Goal: Check status: Check status

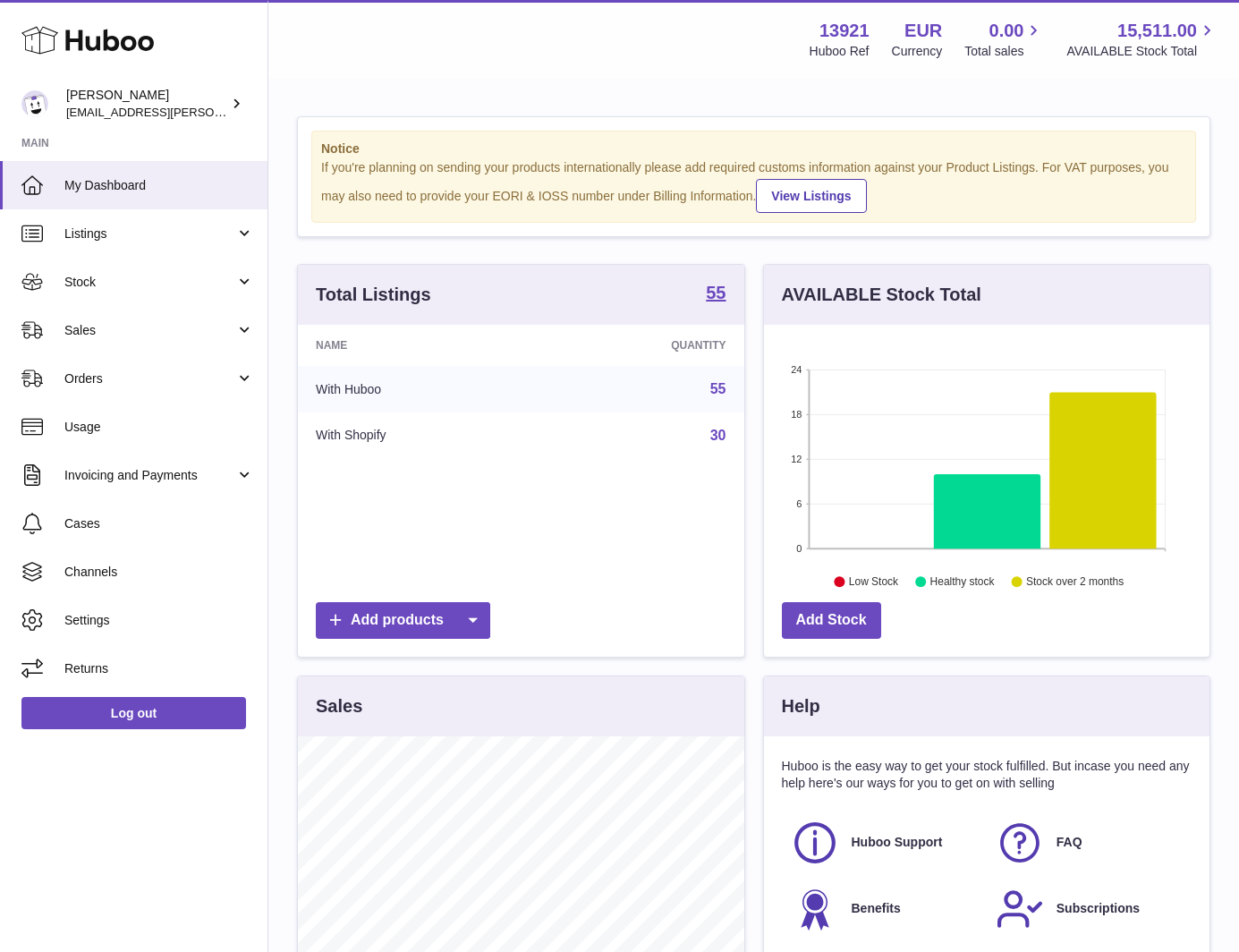
scroll to position [279, 446]
click at [148, 325] on span "Sales" at bounding box center [150, 330] width 171 height 17
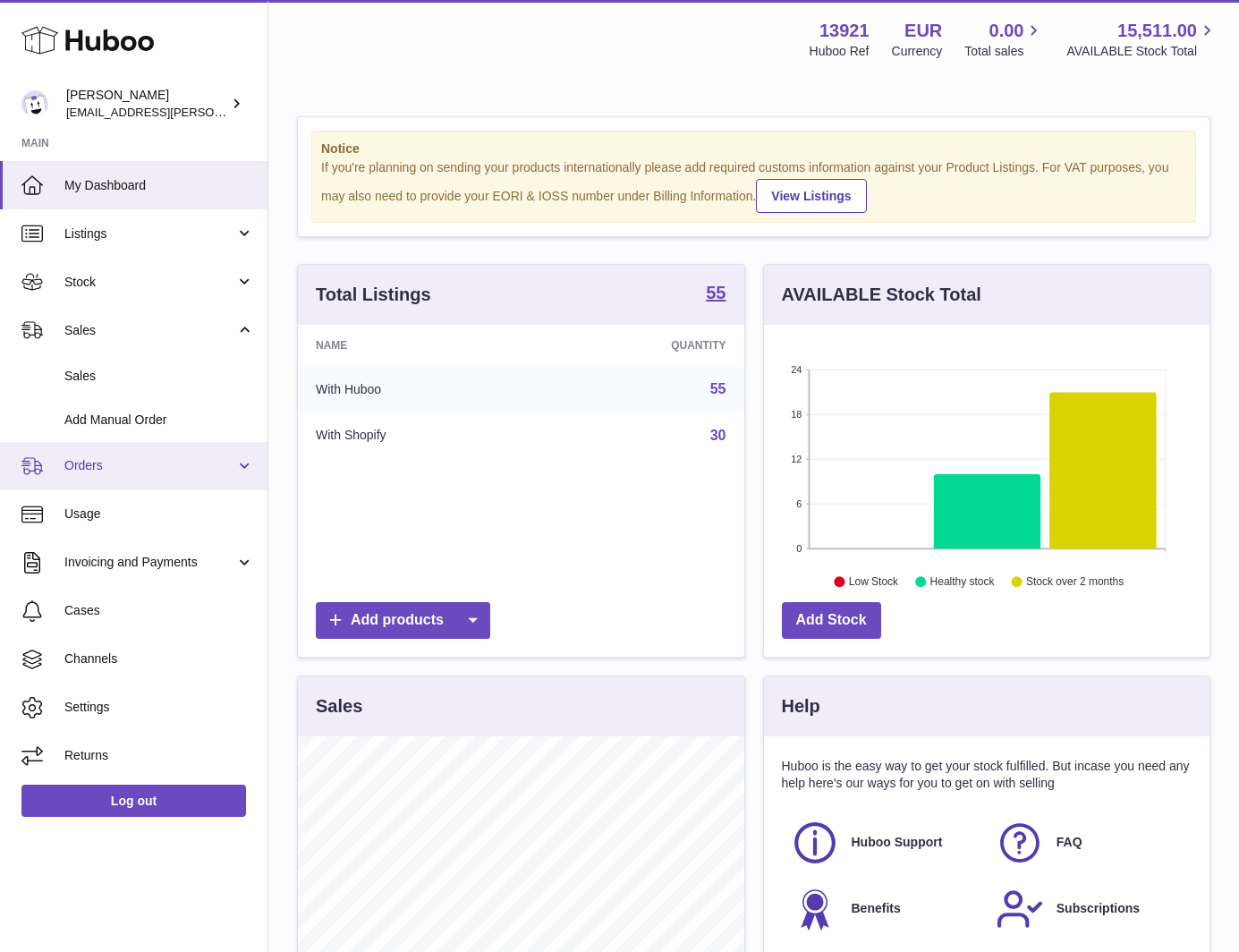
click at [121, 462] on span "Orders" at bounding box center [150, 465] width 171 height 17
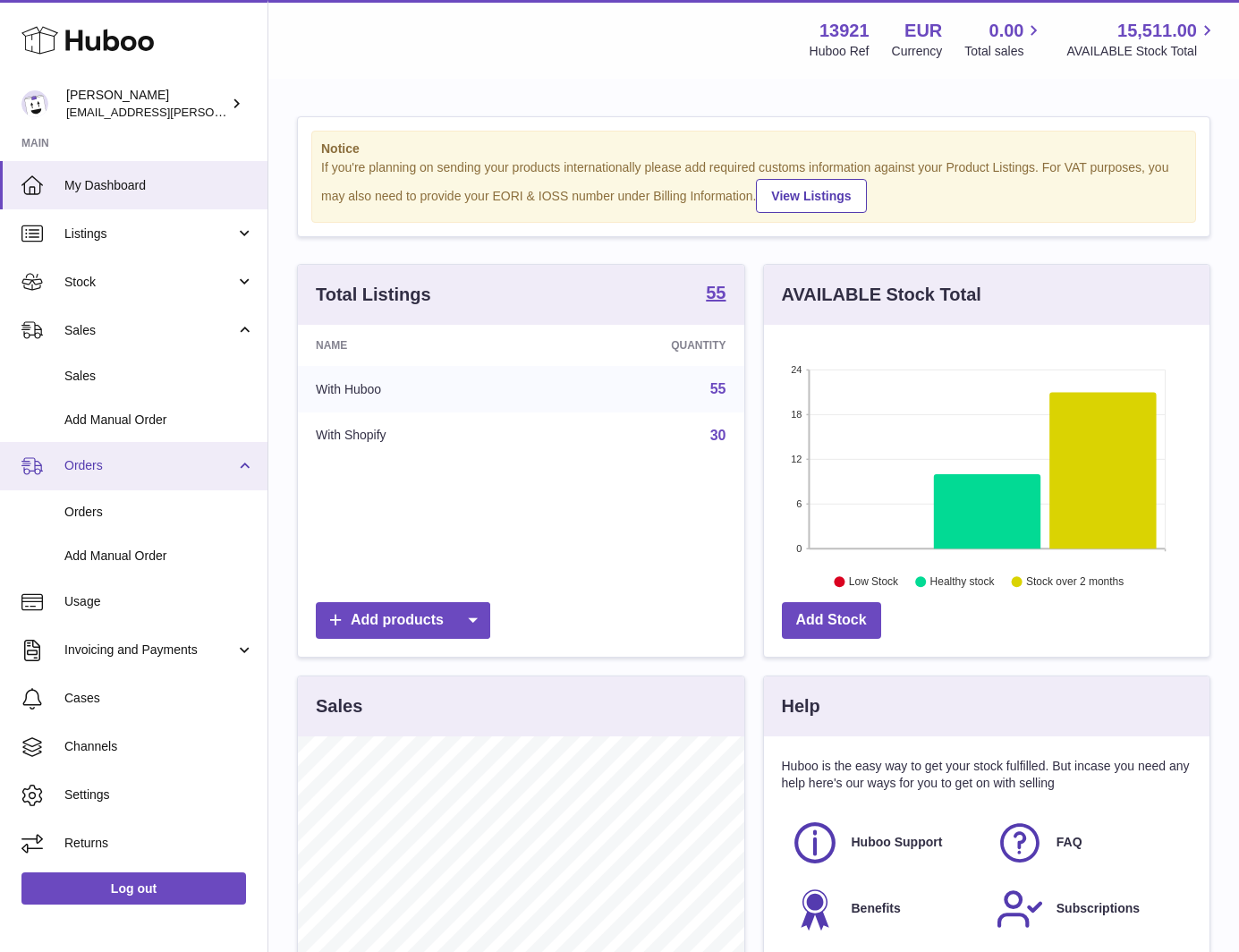
click at [118, 483] on link "Orders" at bounding box center [134, 466] width 268 height 48
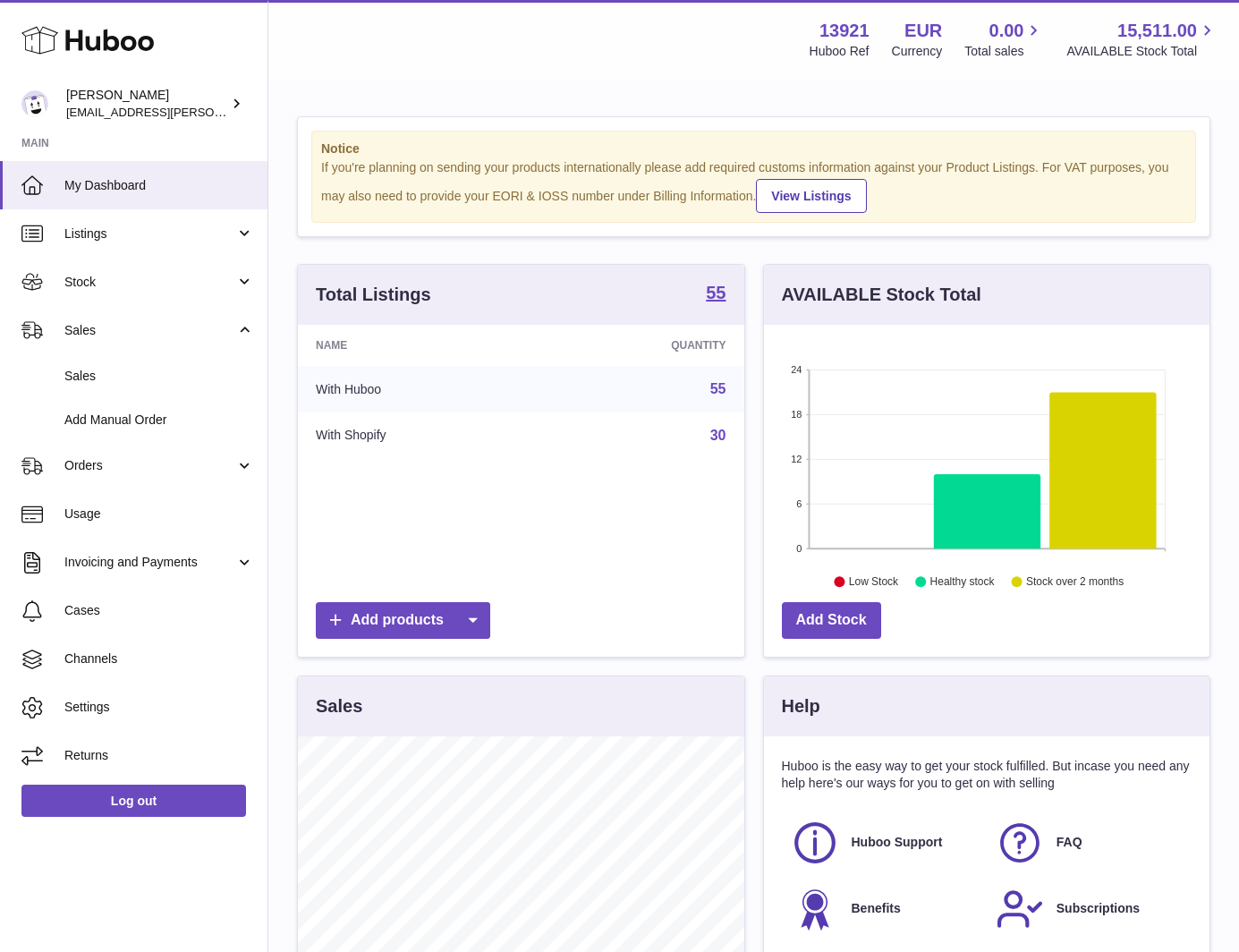
click at [112, 503] on ul "My Dashboard Listings Not with Huboo Listings with Huboo Bundles Stock Stock St…" at bounding box center [134, 470] width 268 height 619
click at [106, 467] on span "Orders" at bounding box center [150, 465] width 171 height 17
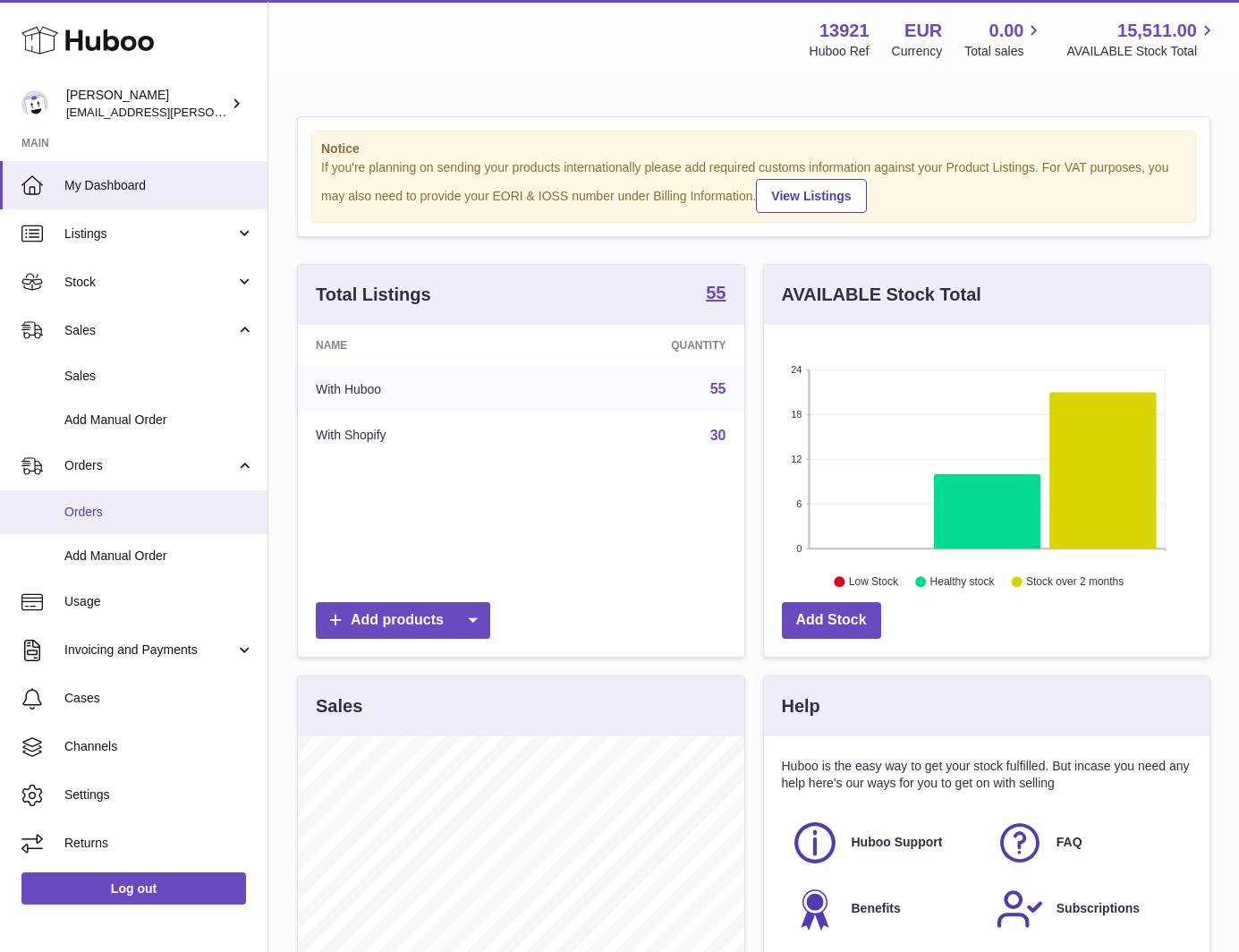
click at [130, 522] on link "Orders" at bounding box center [134, 512] width 268 height 44
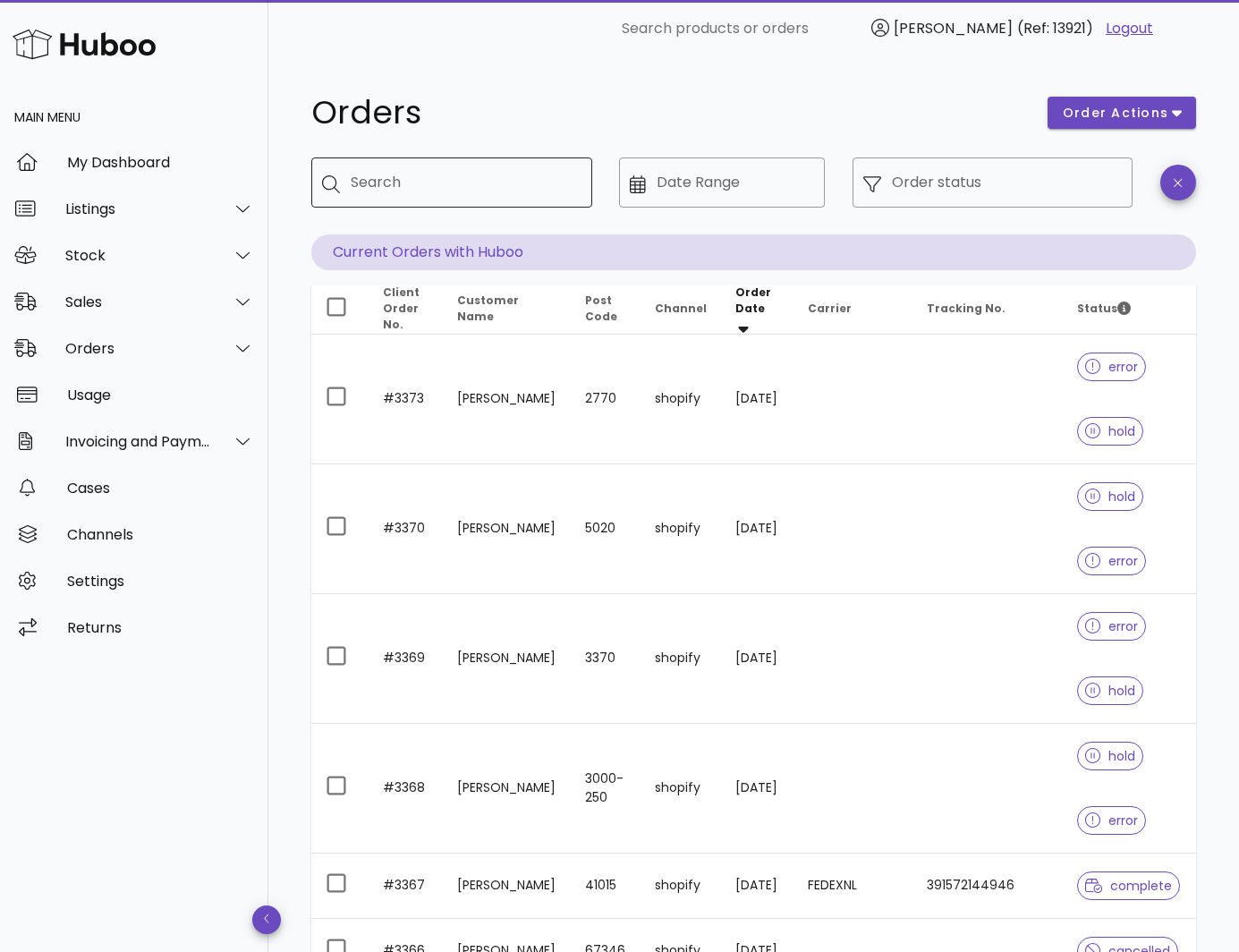
click at [451, 175] on input "Search" at bounding box center [464, 182] width 227 height 29
paste input "****"
type input "****"
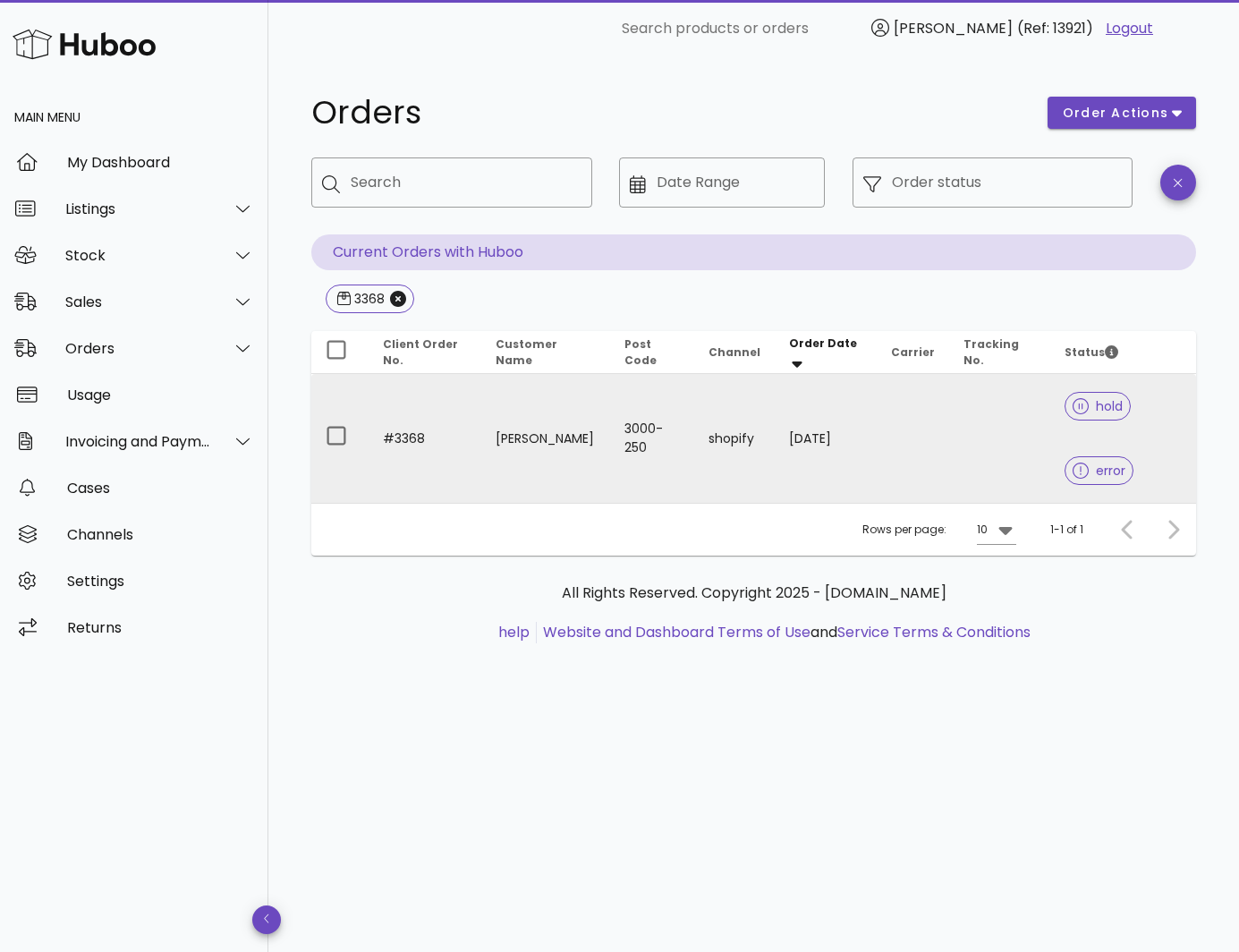
click at [504, 452] on td "Sergio Cardoso" at bounding box center [545, 437] width 128 height 128
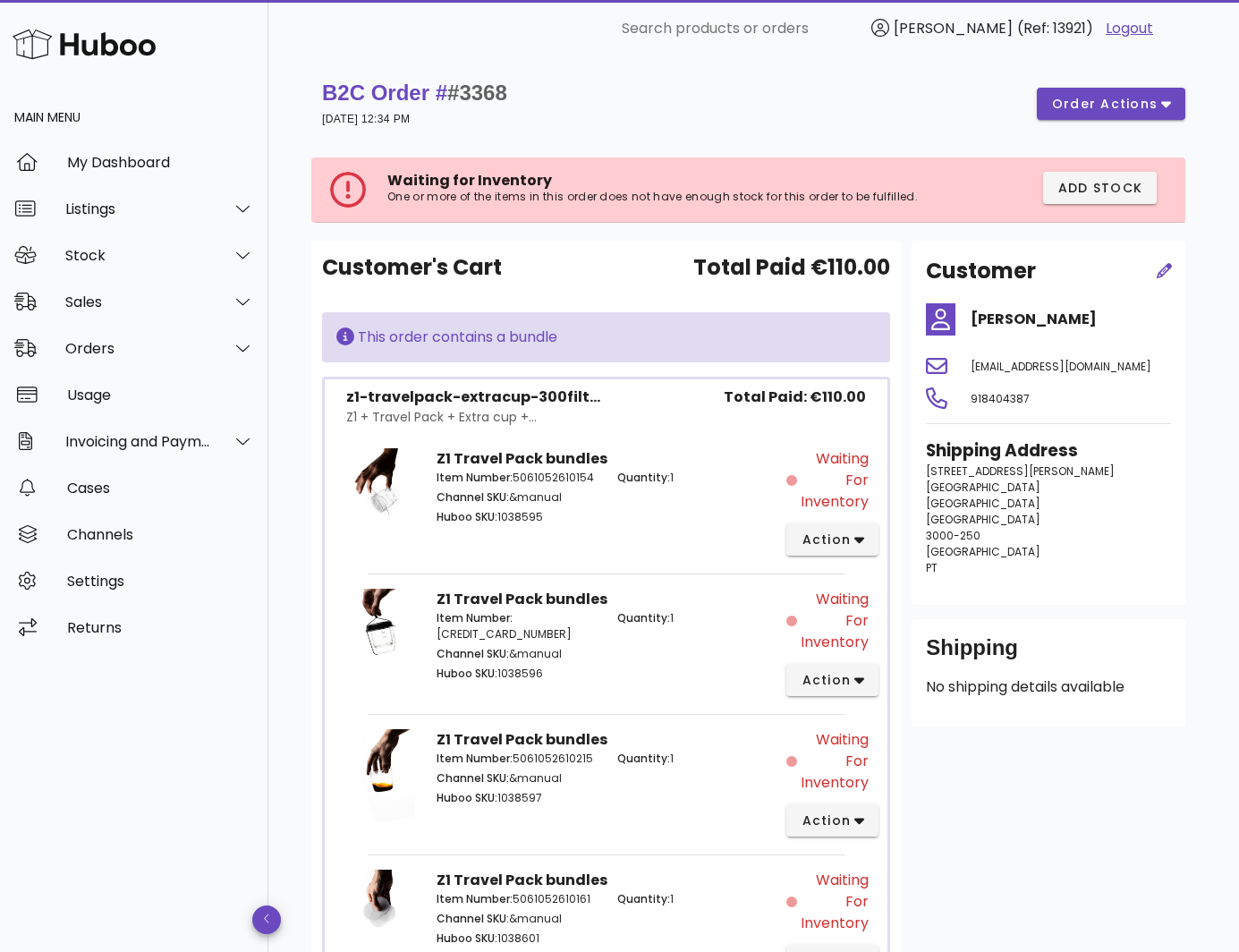
scroll to position [209, 0]
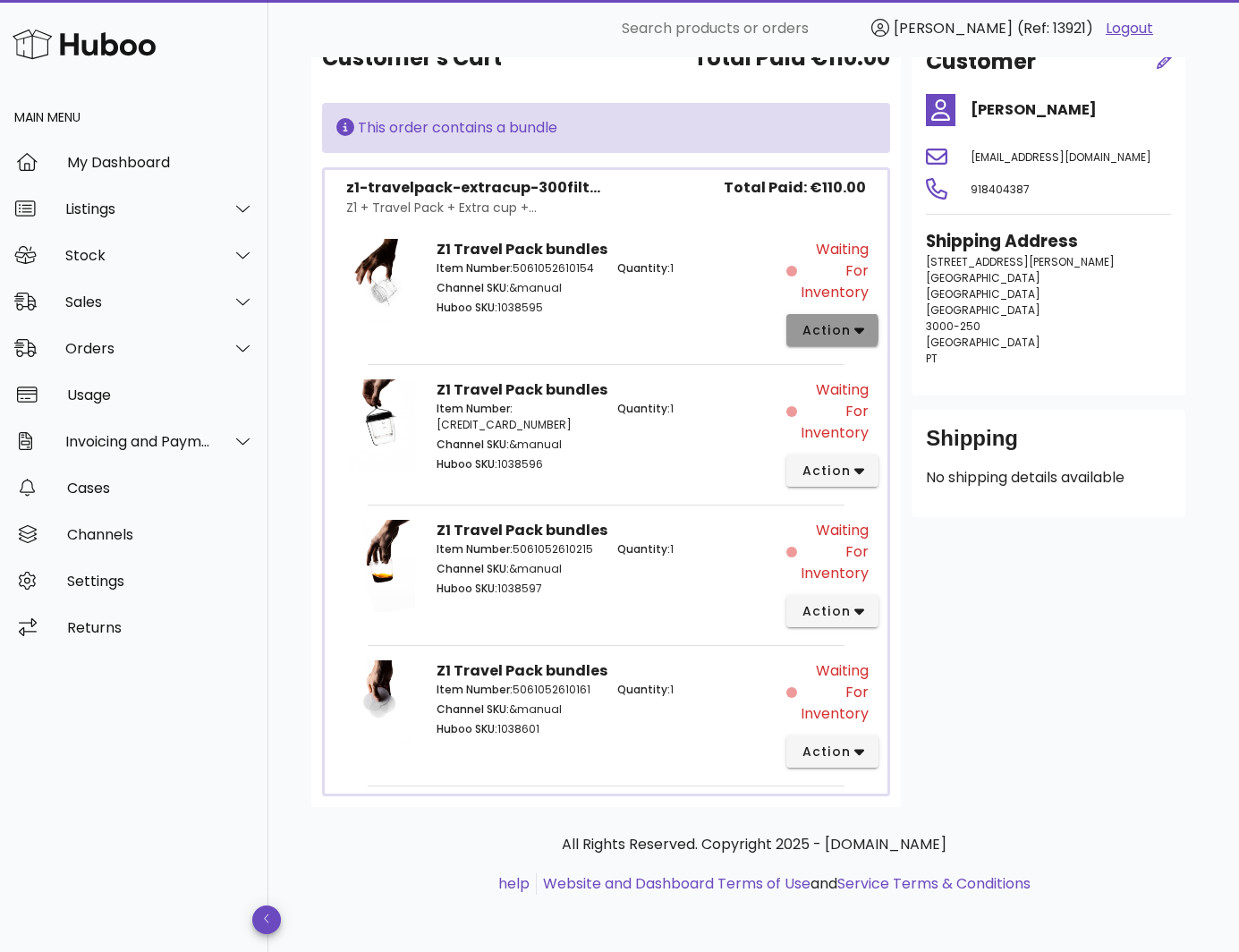
click at [854, 315] on button "action" at bounding box center [832, 331] width 93 height 32
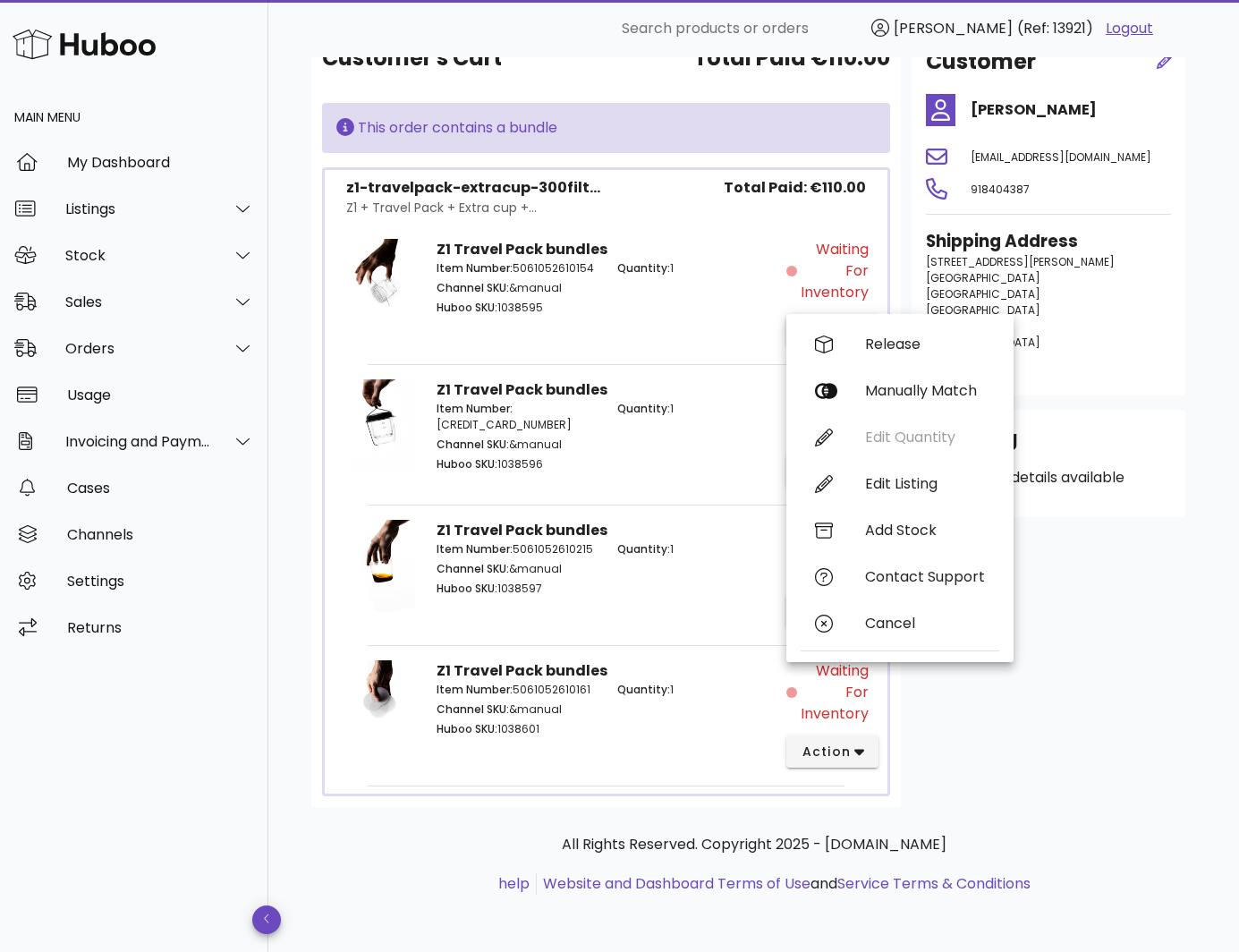
click at [688, 326] on div "Quantity: 1" at bounding box center [696, 290] width 181 height 81
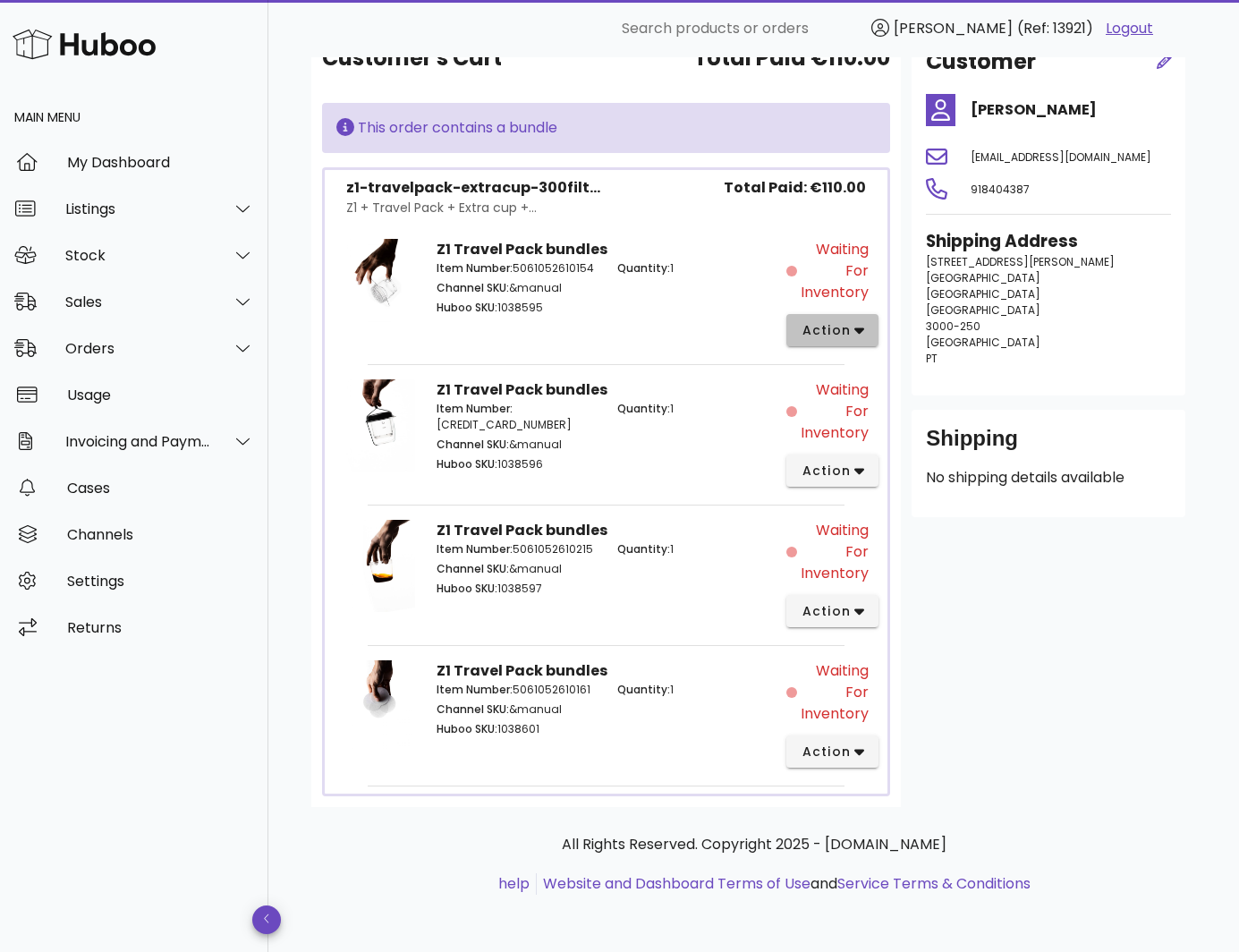
click at [822, 323] on span "action" at bounding box center [826, 330] width 50 height 19
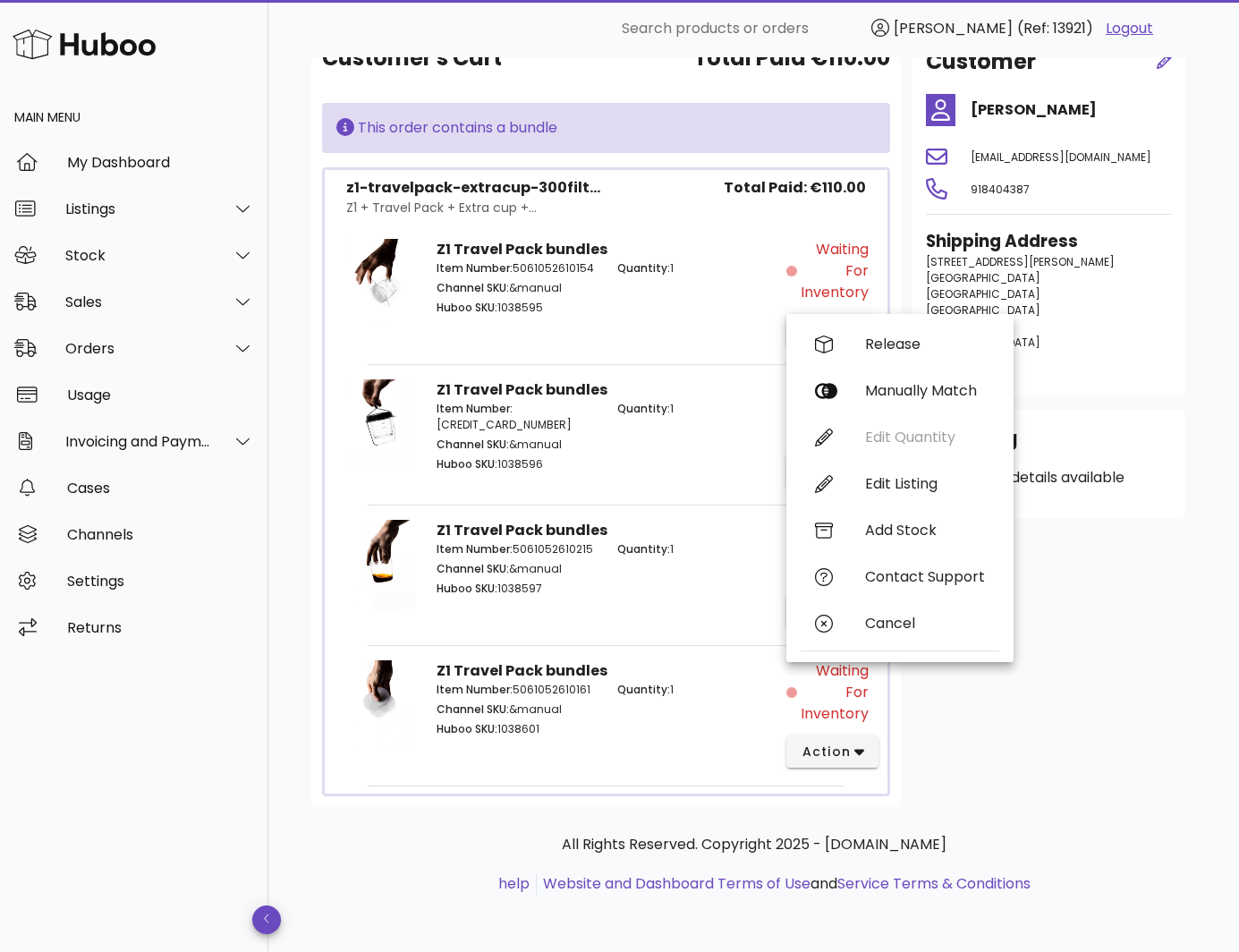
click at [664, 318] on div "Quantity: 1" at bounding box center [696, 290] width 181 height 81
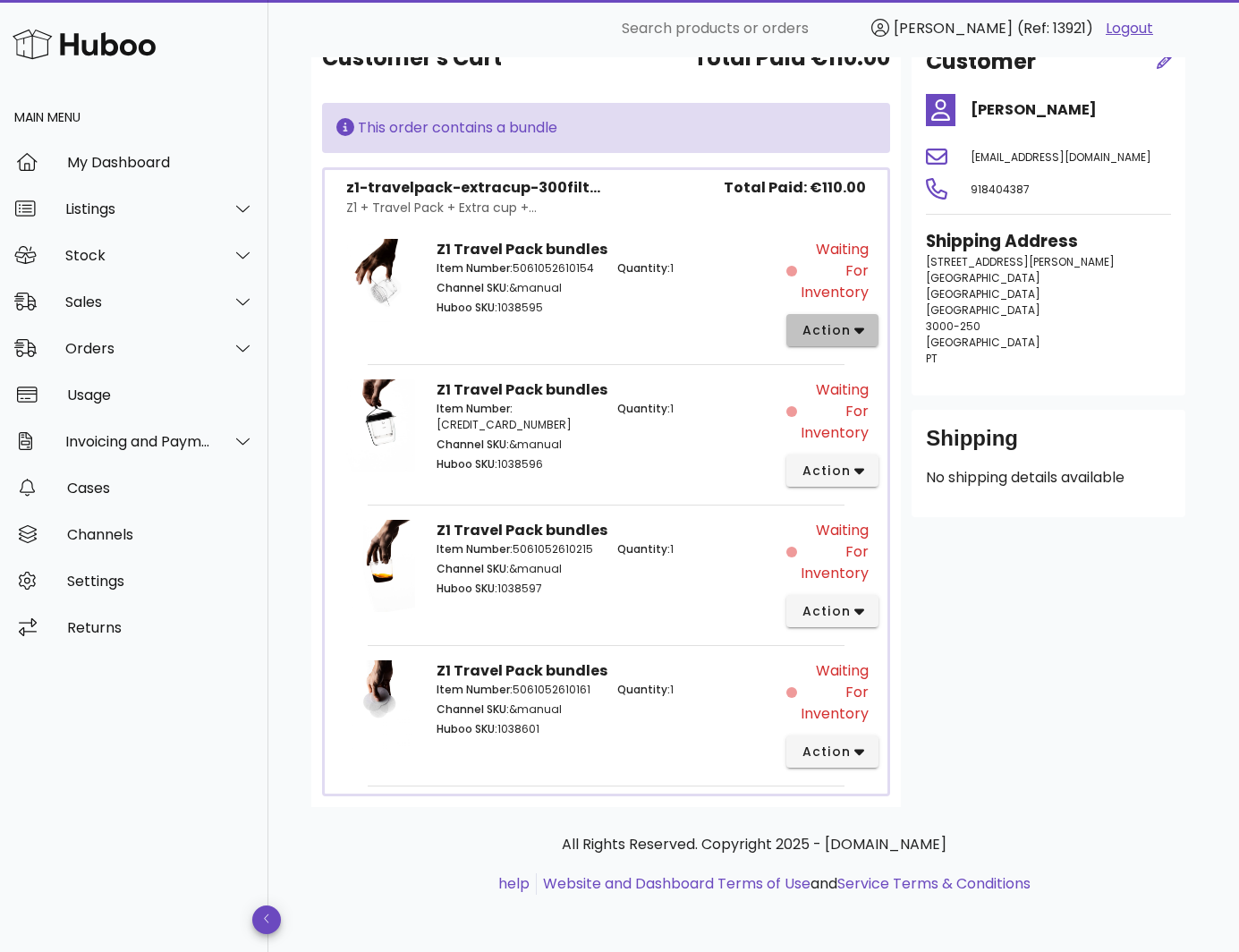
click at [854, 328] on icon "button" at bounding box center [859, 331] width 10 height 6
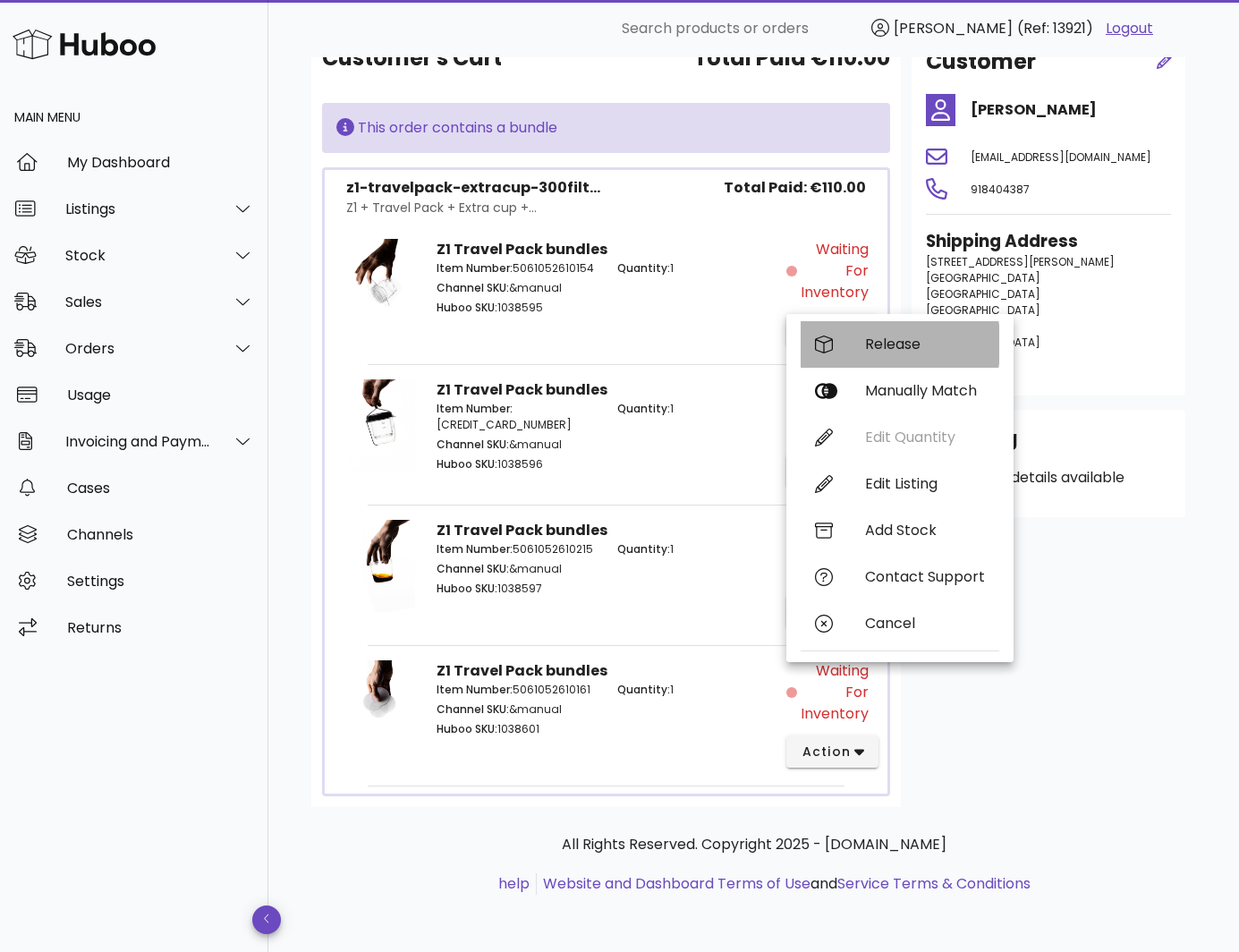
click at [877, 343] on div "Release" at bounding box center [925, 343] width 119 height 17
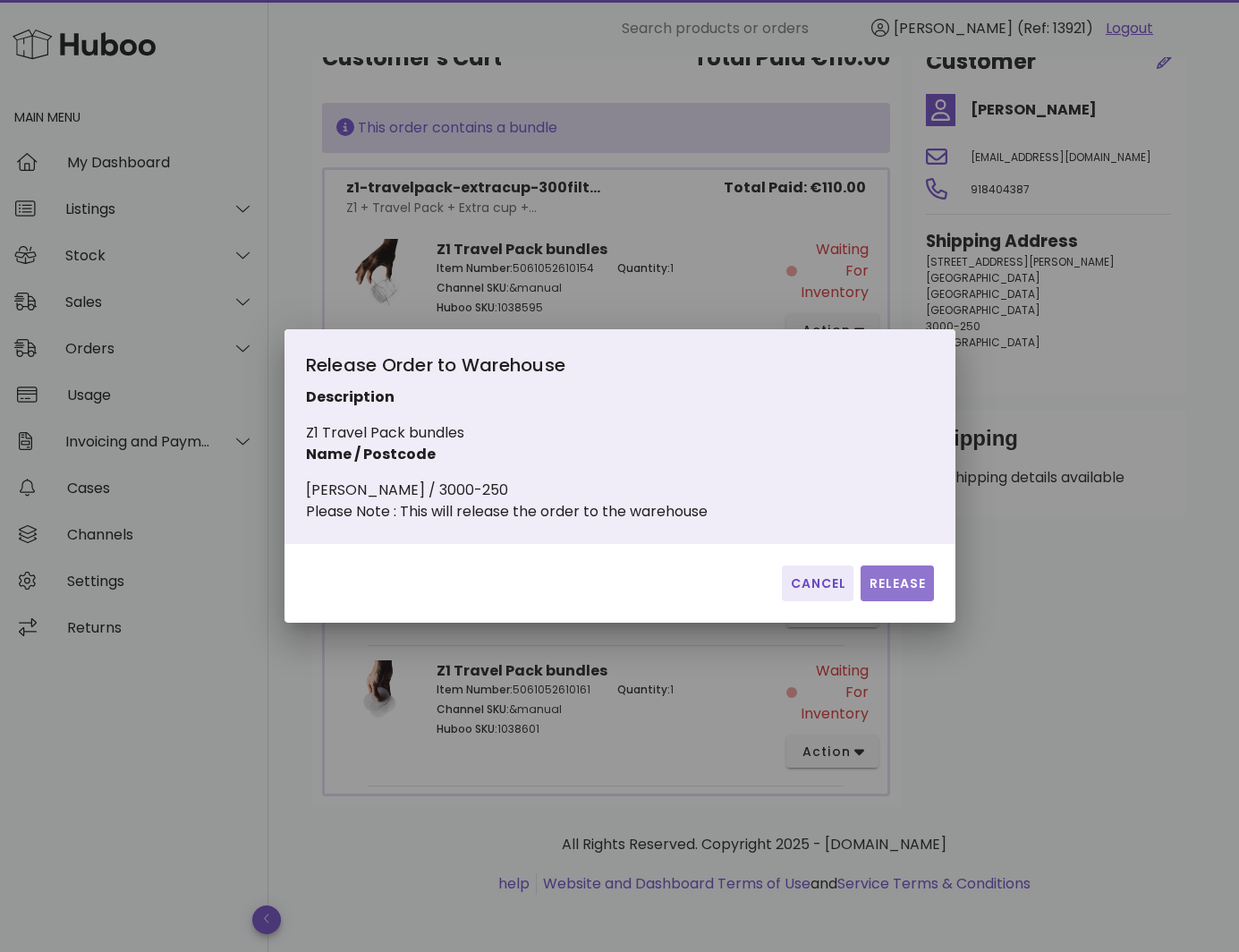
click at [898, 589] on span "Release" at bounding box center [897, 583] width 58 height 19
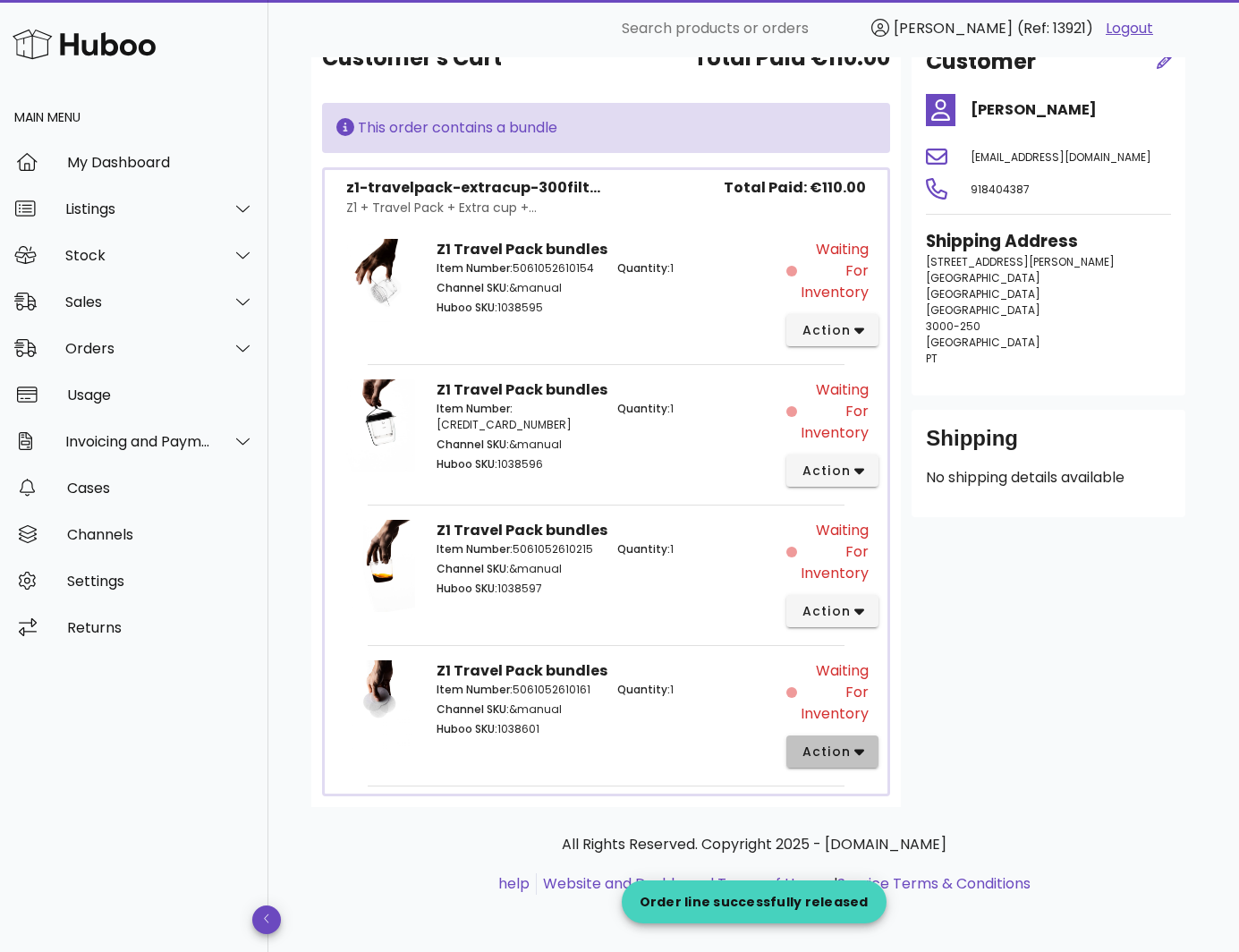
click at [834, 750] on span "action" at bounding box center [826, 751] width 50 height 19
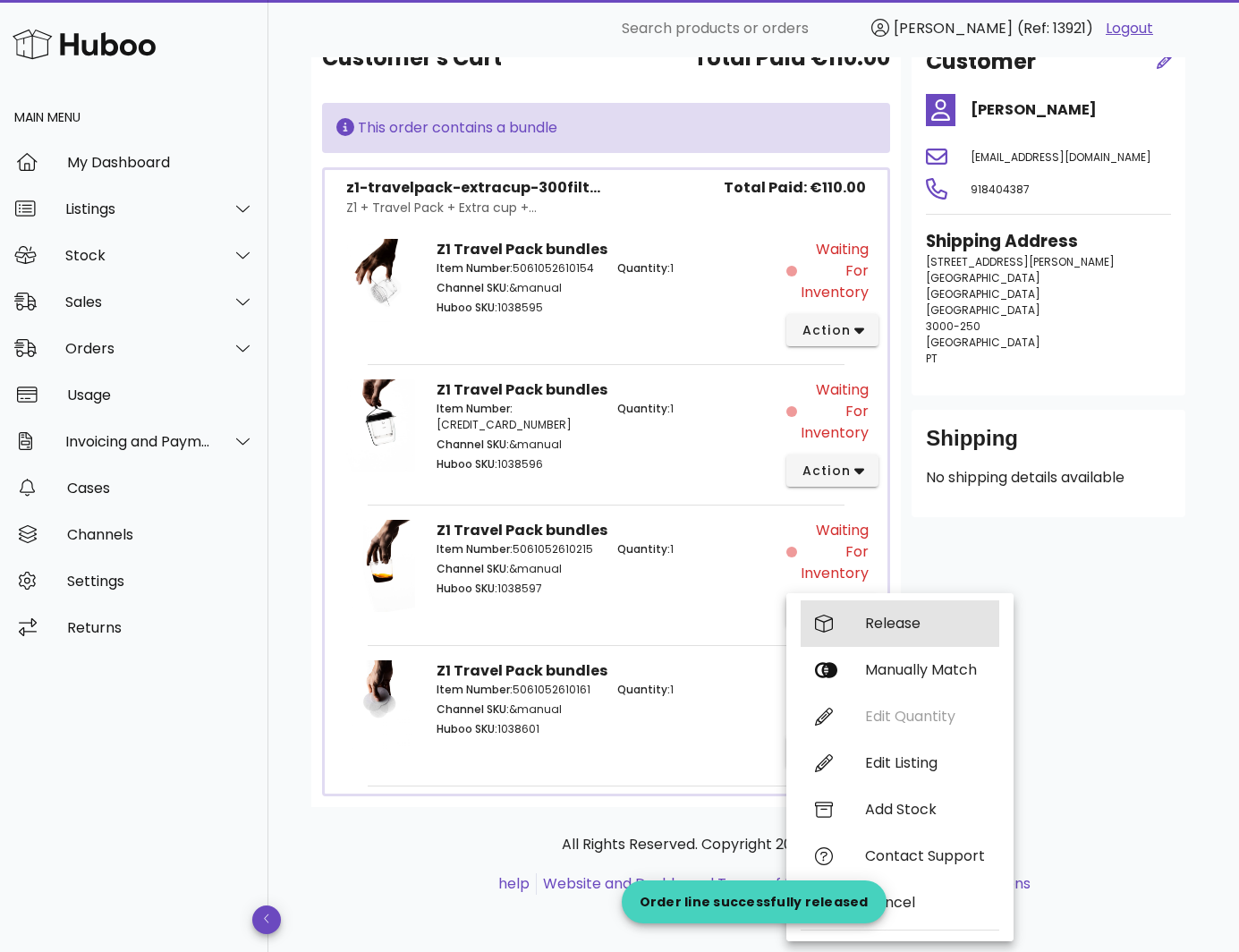
click at [884, 624] on div "Release" at bounding box center [925, 622] width 119 height 17
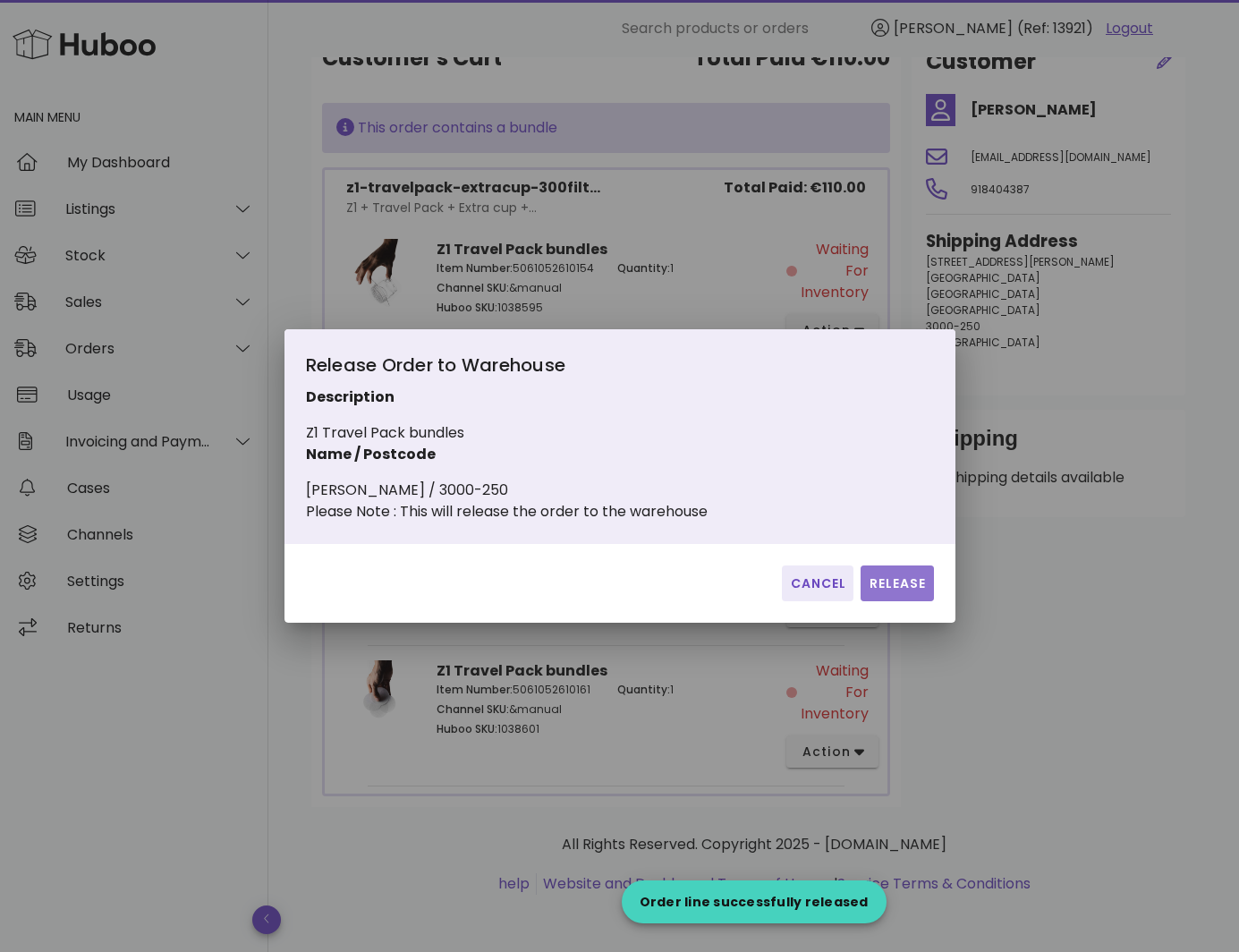
click at [872, 593] on span "Release" at bounding box center [897, 583] width 58 height 19
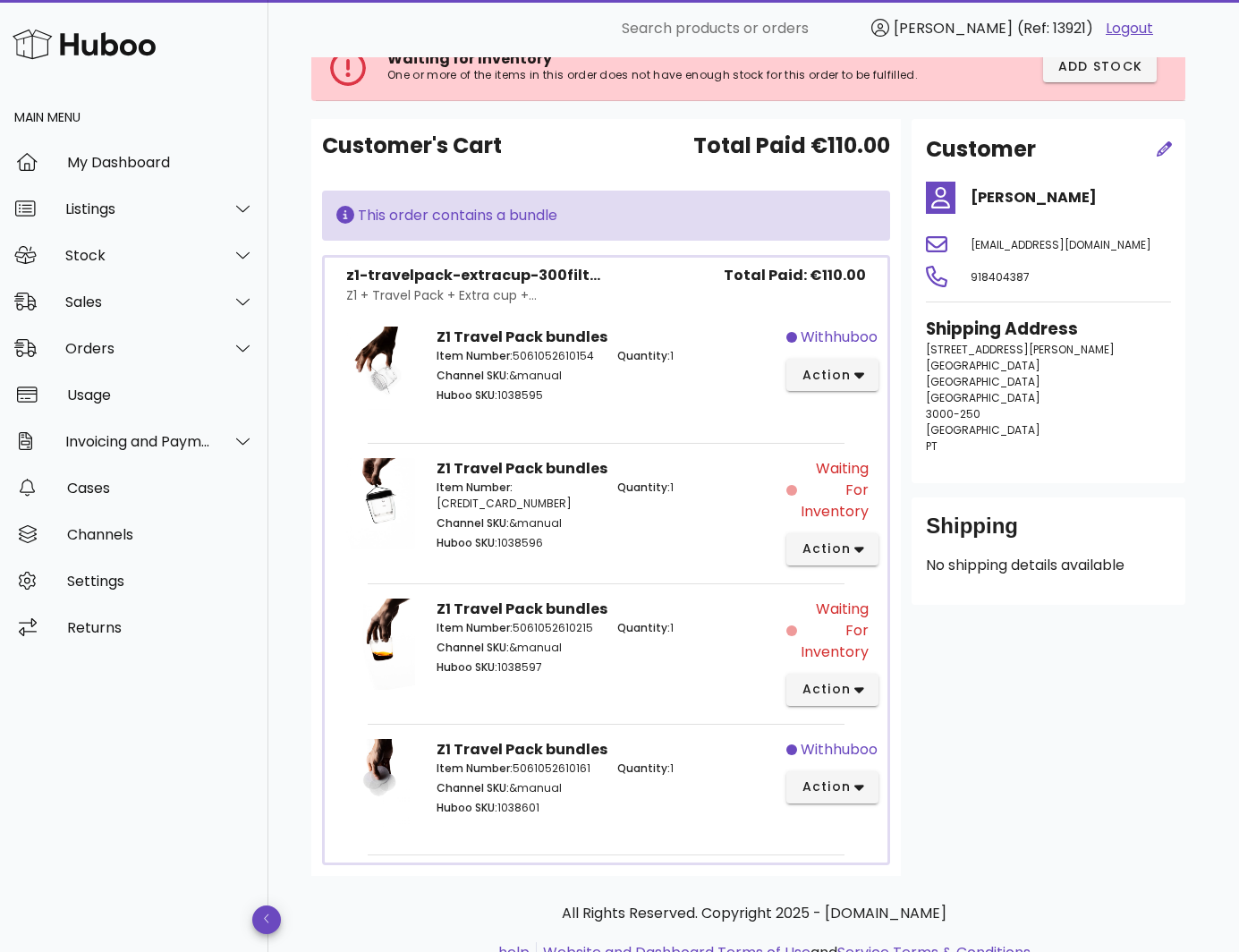
scroll to position [90, 0]
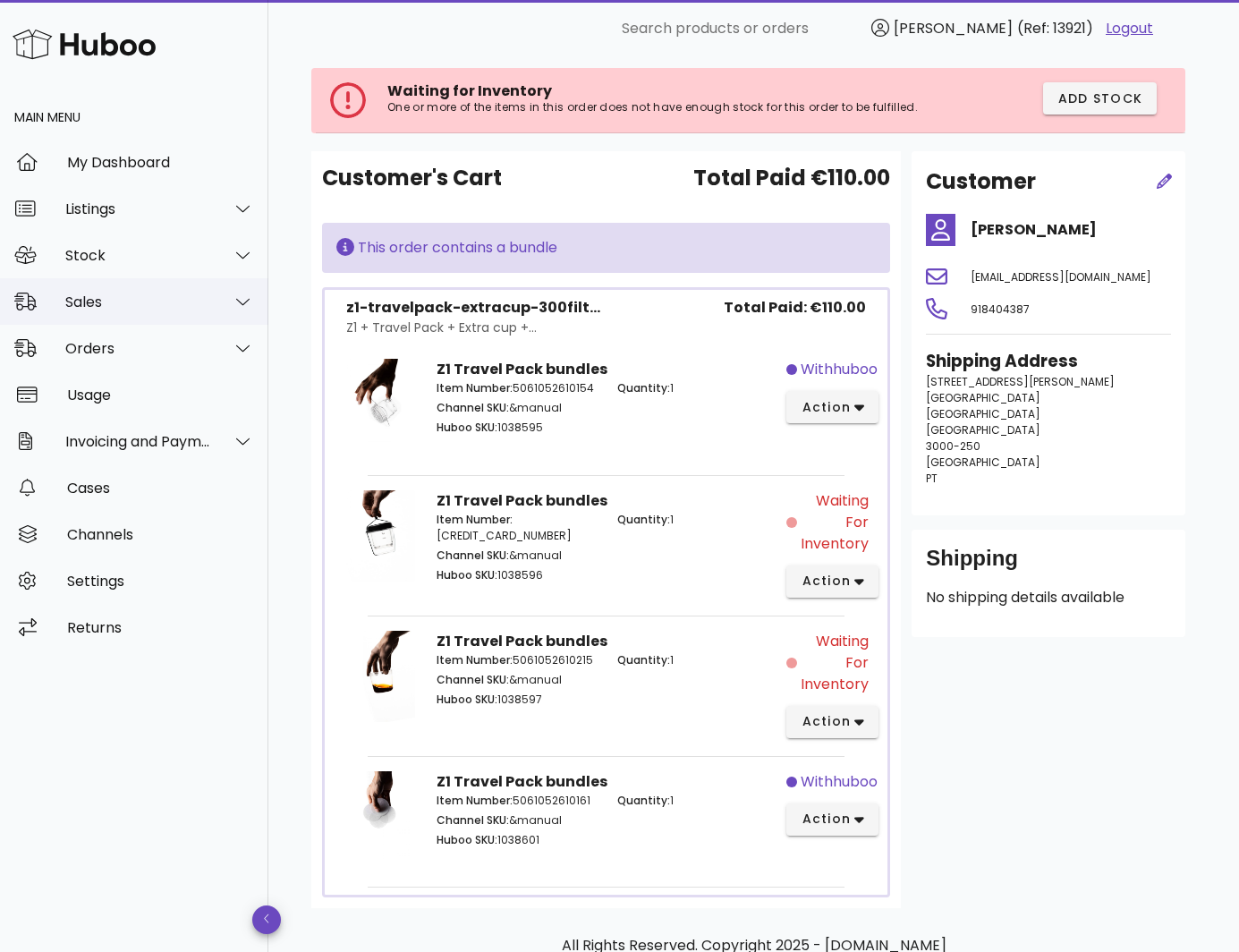
click at [183, 301] on div "Sales" at bounding box center [138, 302] width 146 height 17
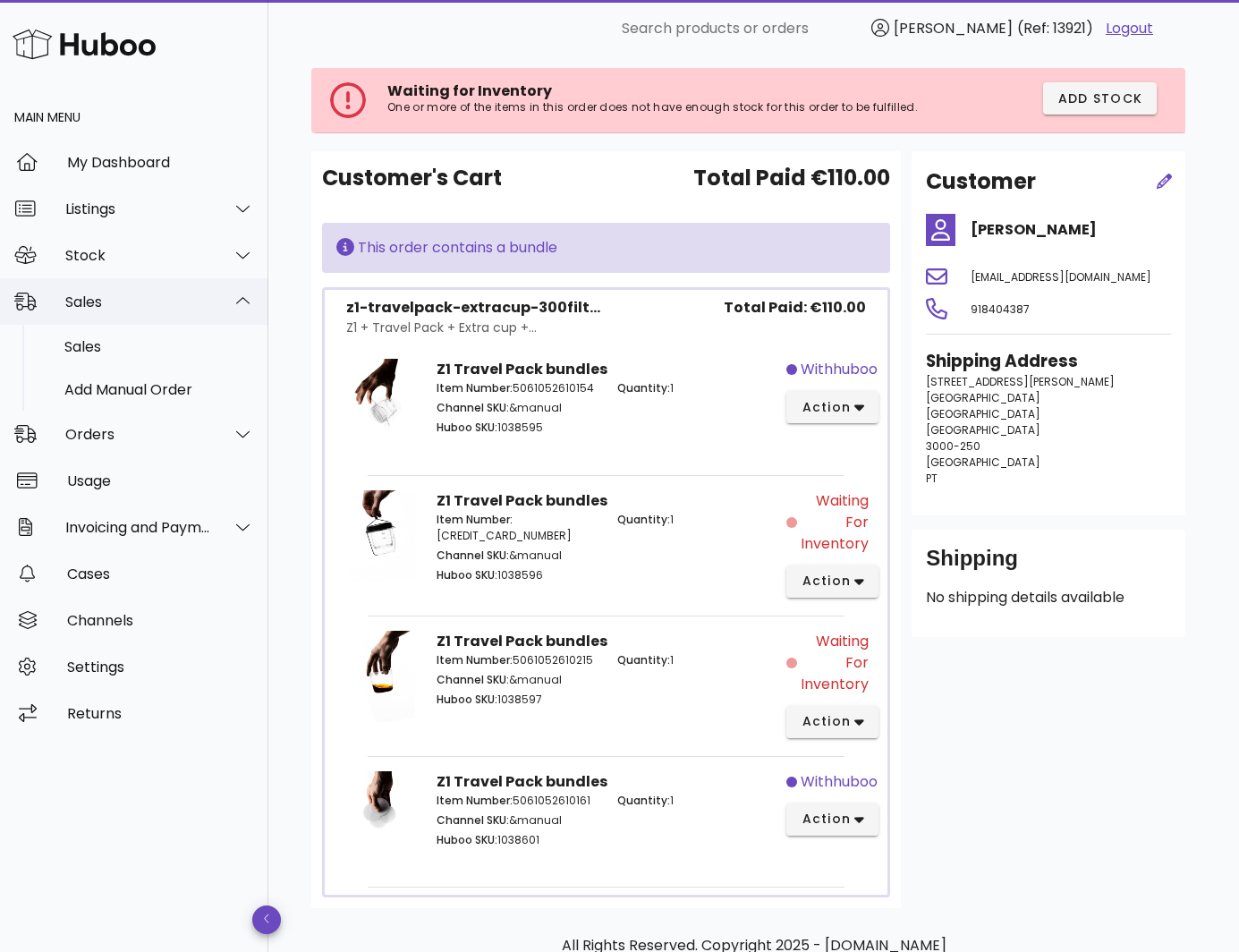
click at [214, 305] on div at bounding box center [233, 302] width 43 height 45
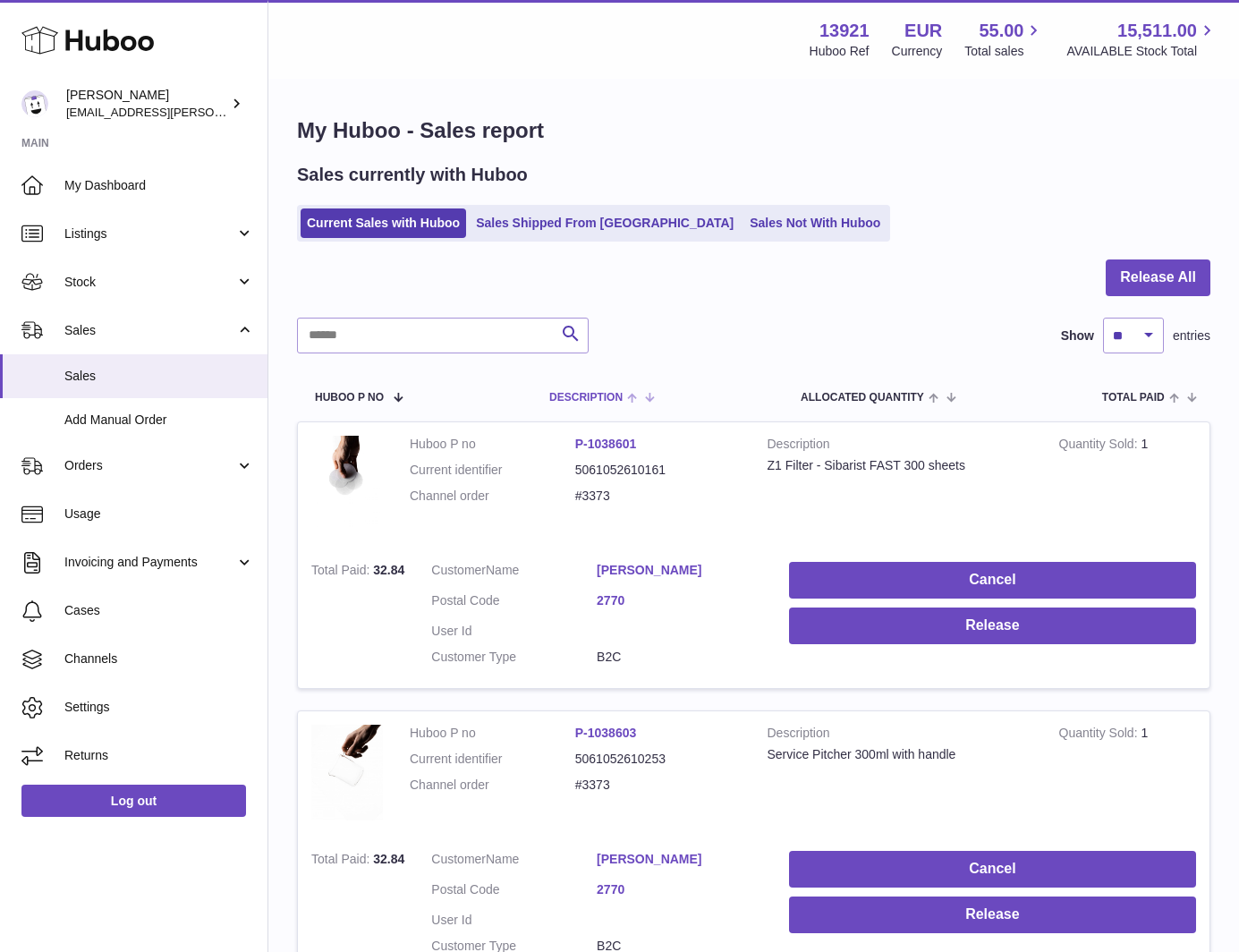
scroll to position [269, 0]
click at [568, 227] on link "Sales Shipped From [GEOGRAPHIC_DATA]" at bounding box center [605, 223] width 270 height 30
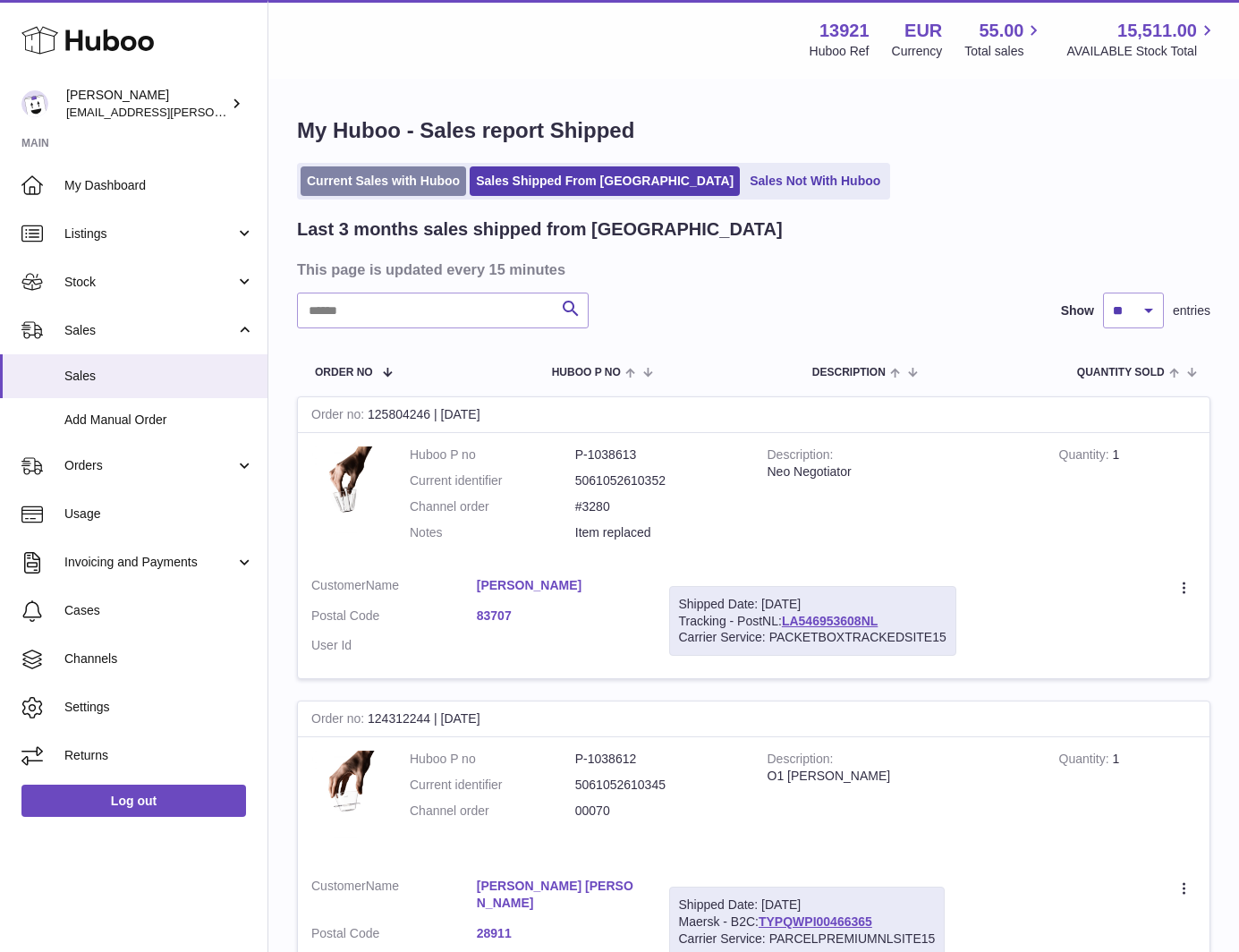
click at [401, 180] on link "Current Sales with Huboo" at bounding box center [384, 181] width 165 height 30
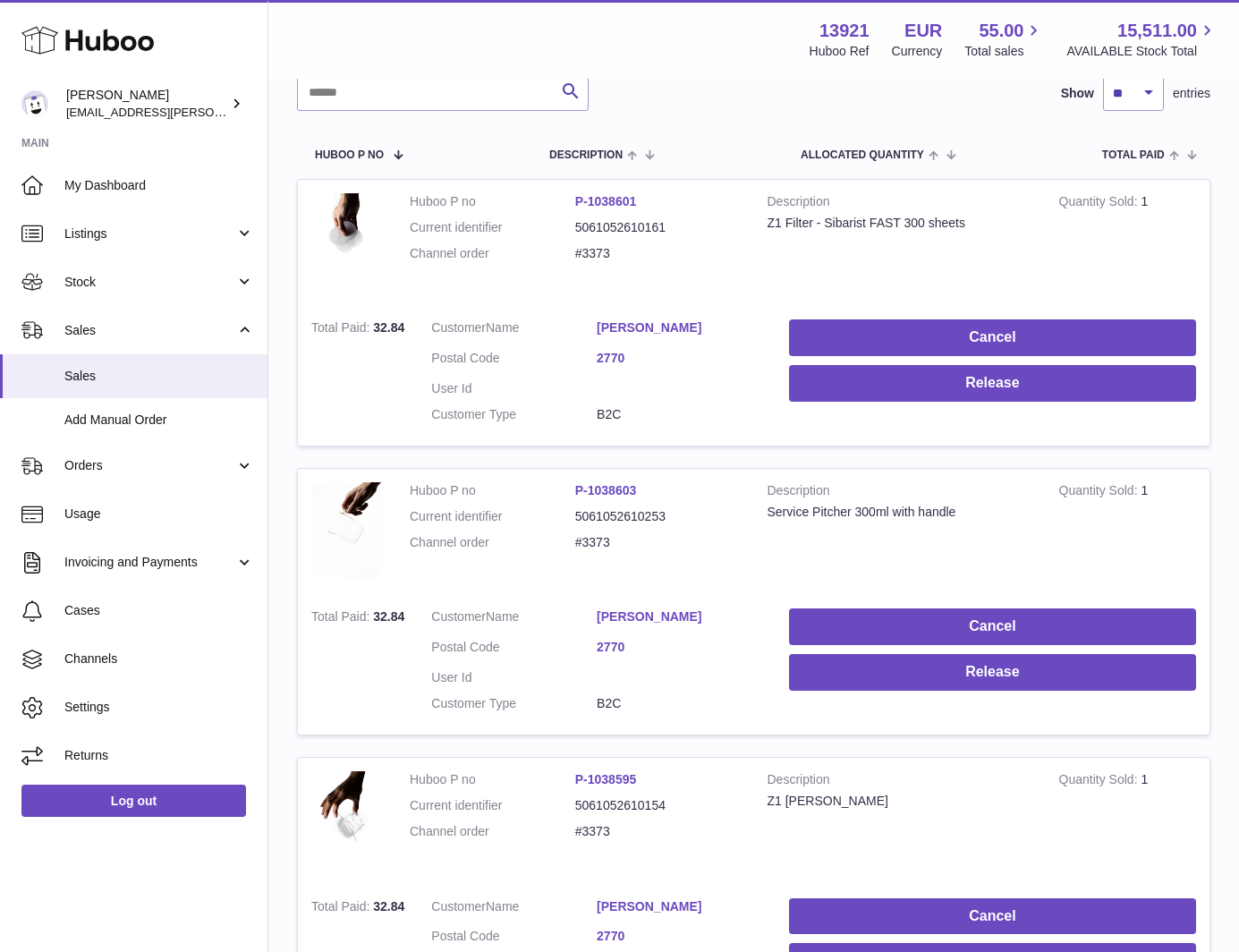
scroll to position [357, 0]
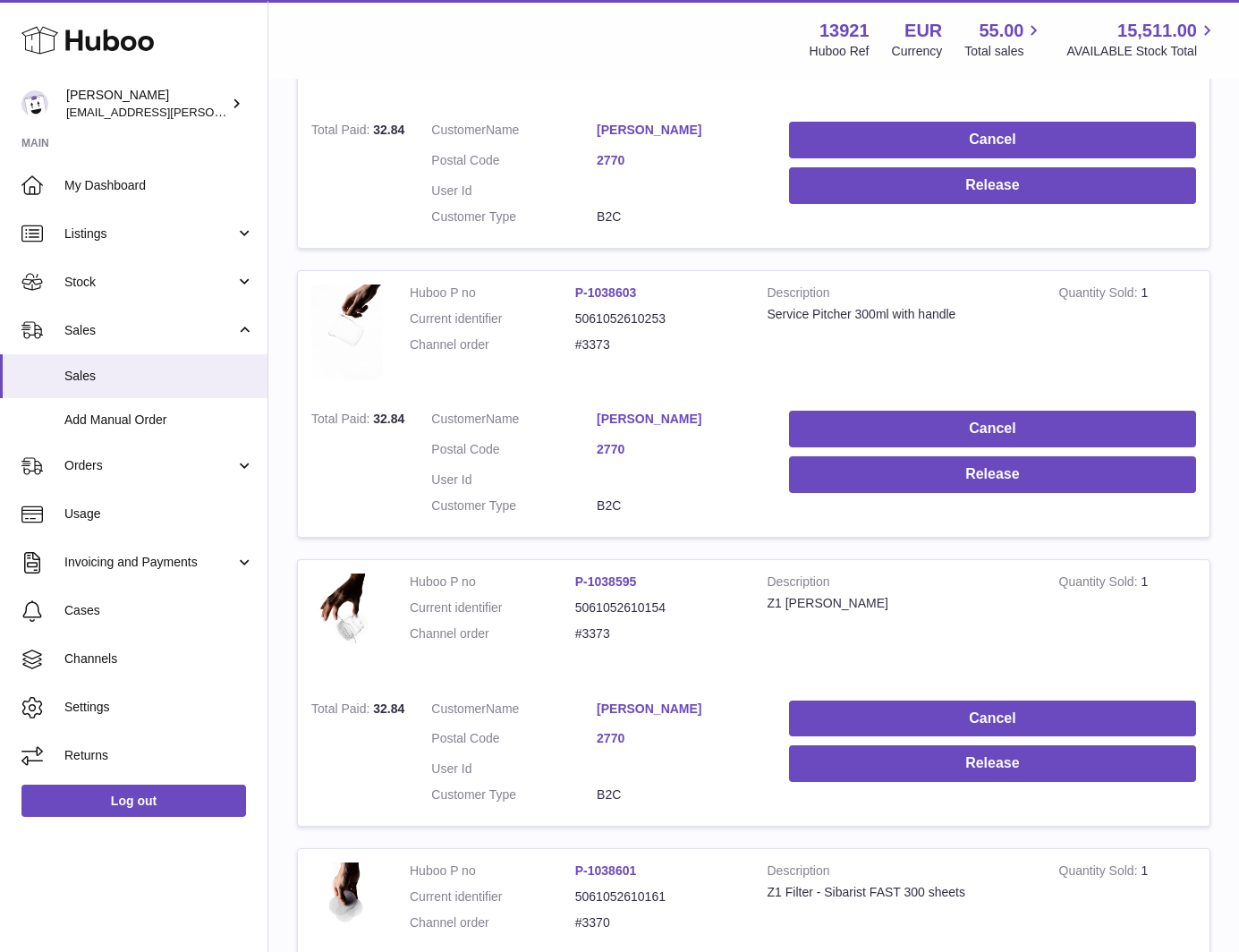
scroll to position [447, 0]
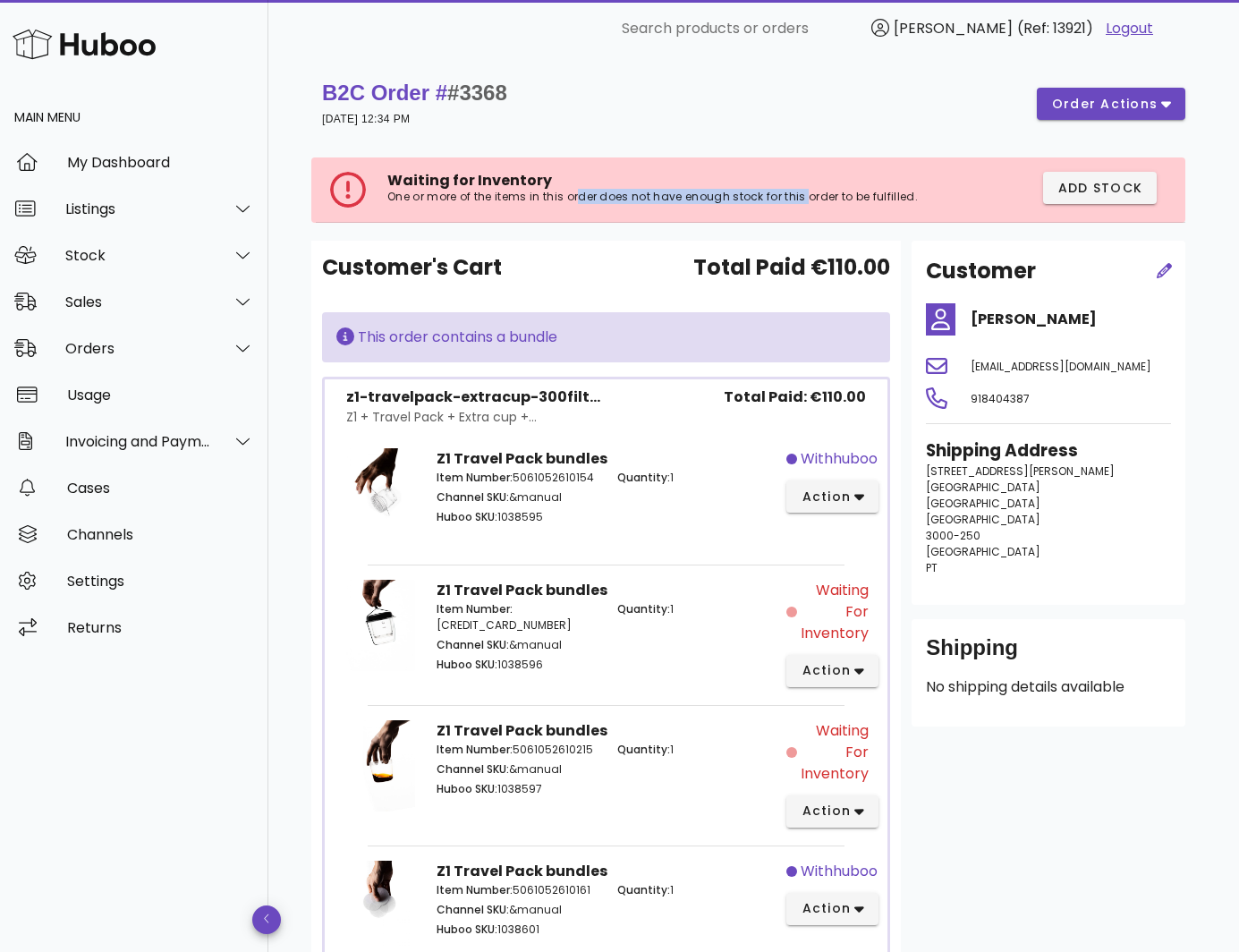
drag, startPoint x: 580, startPoint y: 198, endPoint x: 832, endPoint y: 200, distance: 252.0
click at [820, 201] on p "One or more of the items in this order does not have enough stock for this orde…" at bounding box center [661, 197] width 549 height 14
click at [832, 200] on p "One or more of the items in this order does not have enough stock for this orde…" at bounding box center [661, 197] width 549 height 14
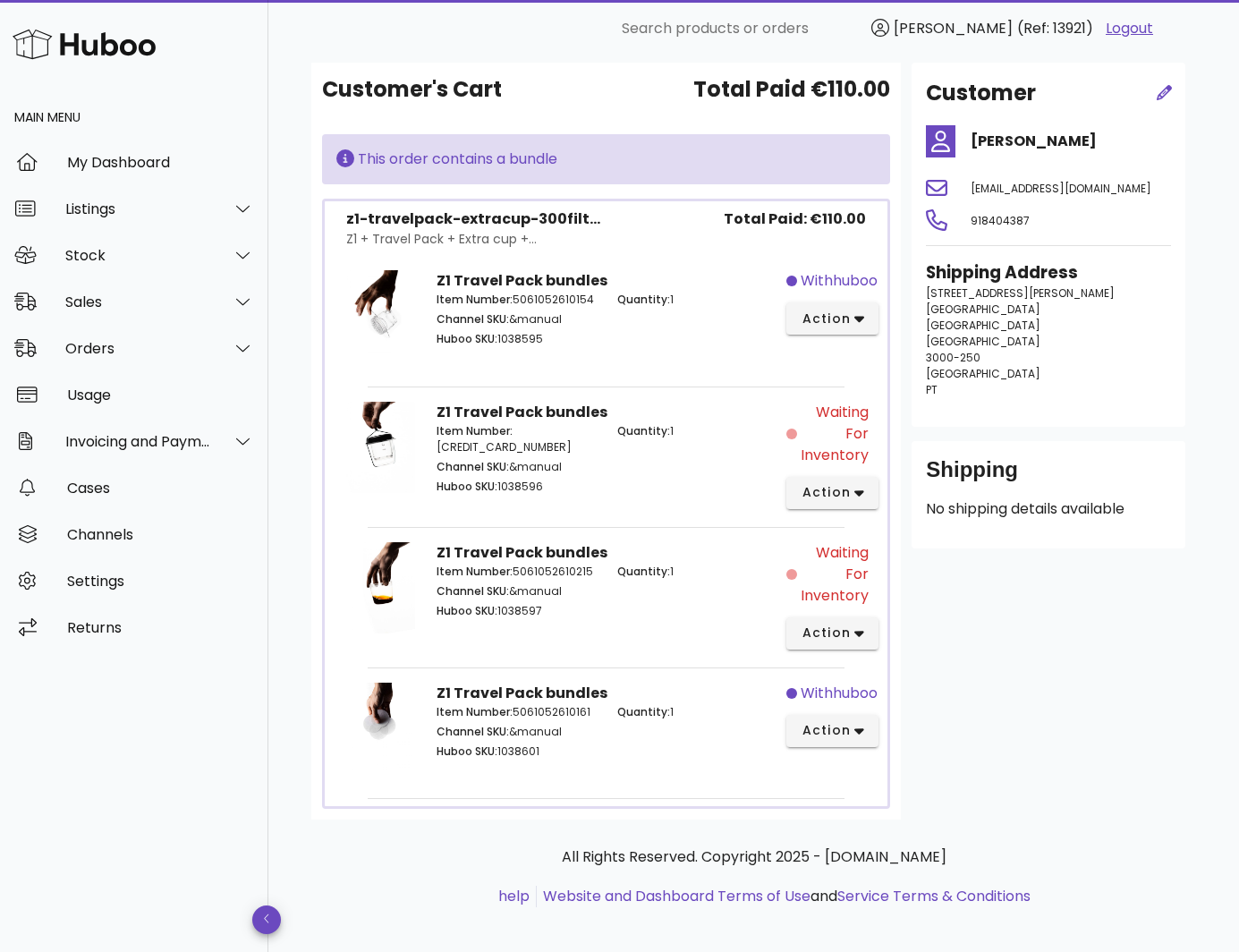
scroll to position [179, 0]
click at [842, 318] on span "action" at bounding box center [826, 318] width 50 height 19
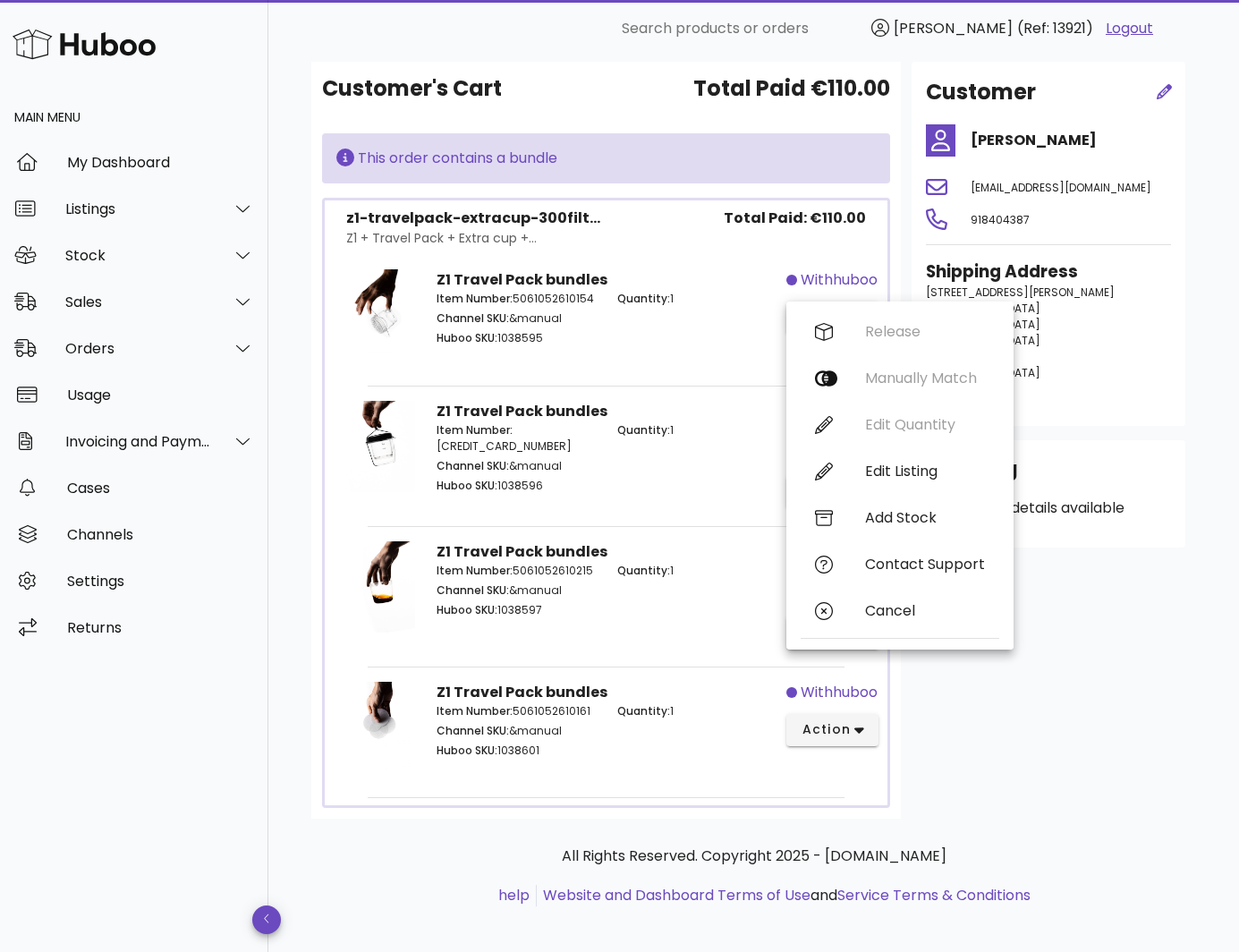
click at [734, 335] on div "Quantity: 1" at bounding box center [696, 321] width 181 height 81
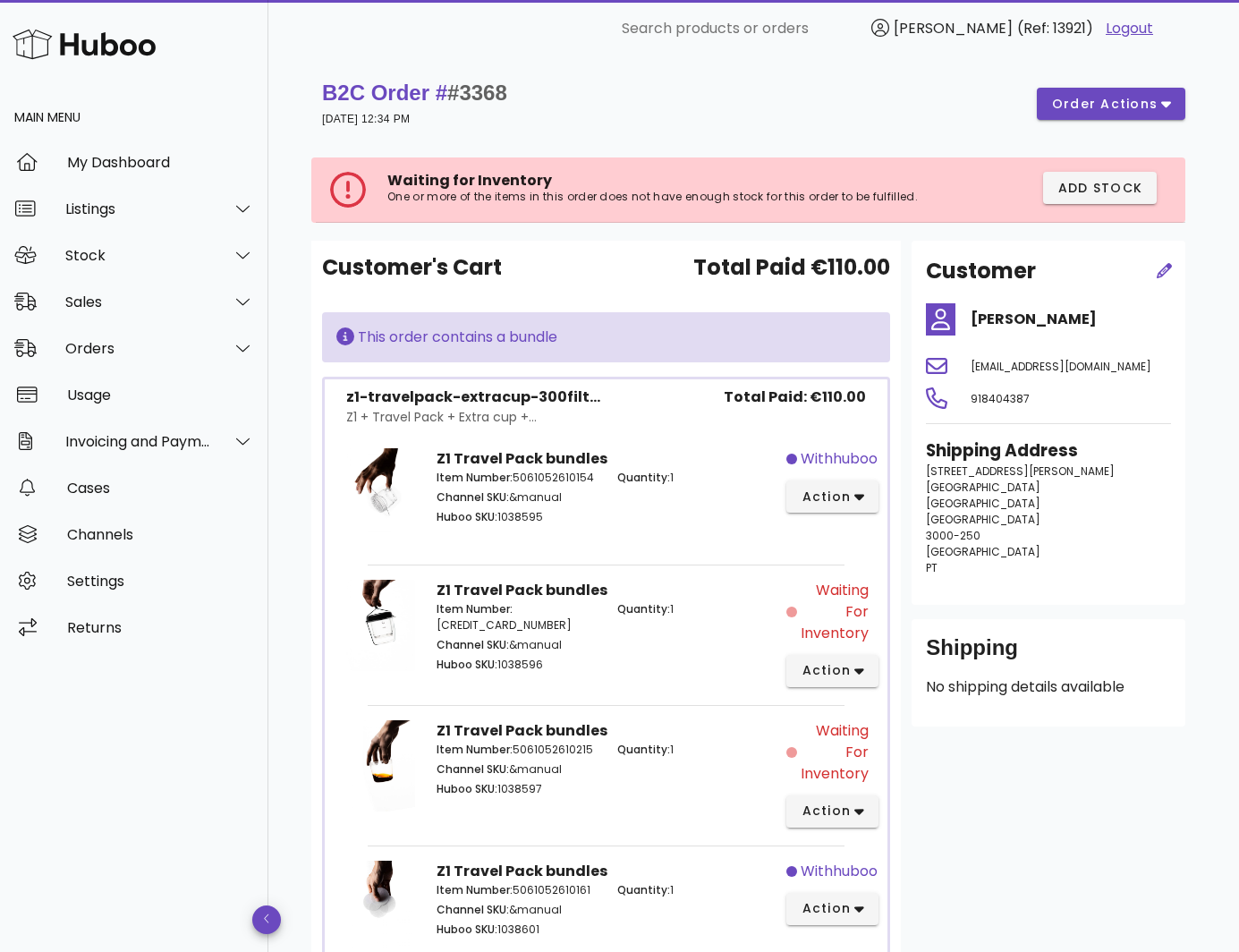
click at [480, 99] on span "#3368" at bounding box center [477, 93] width 60 height 24
copy span "3368"
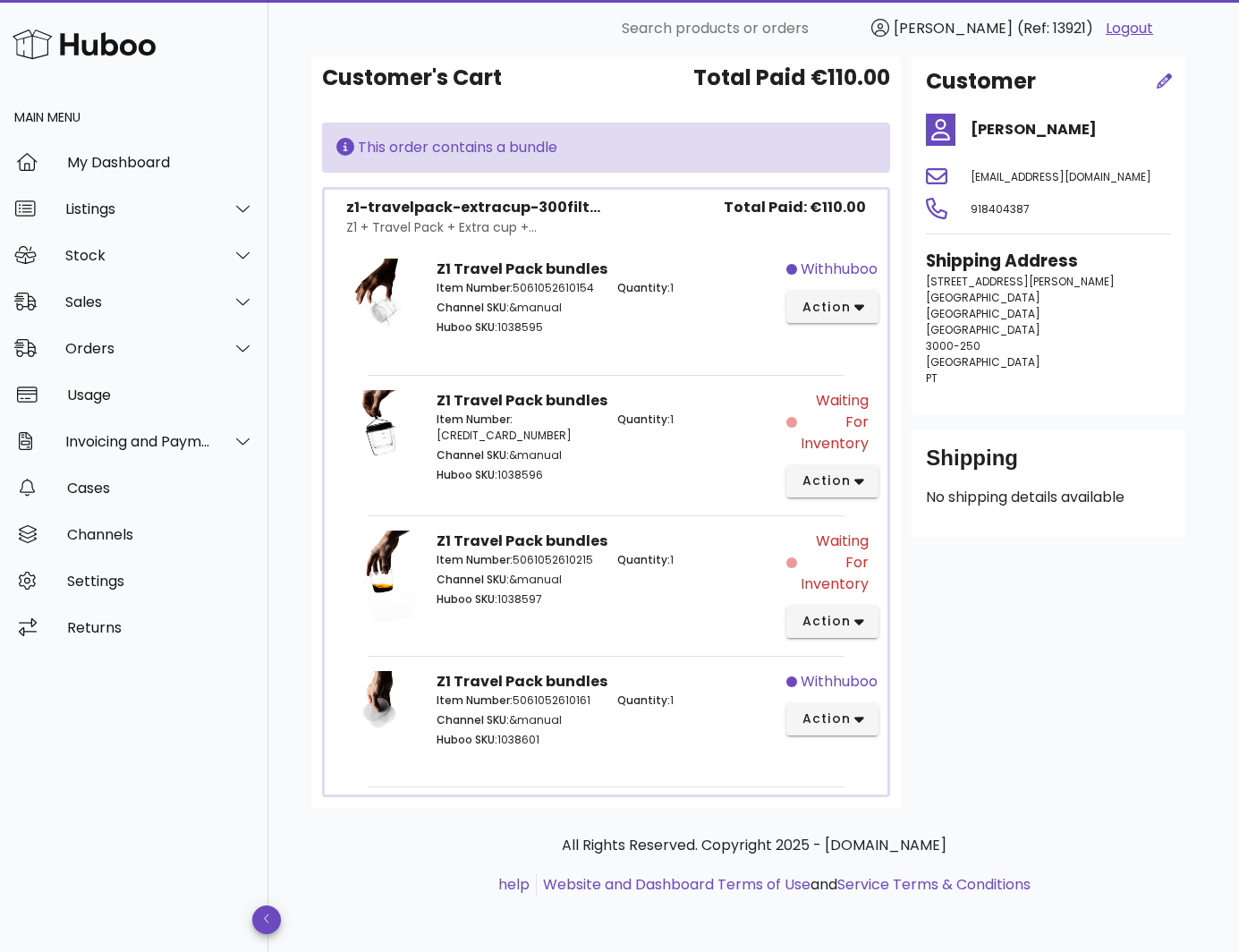
scroll to position [190, 0]
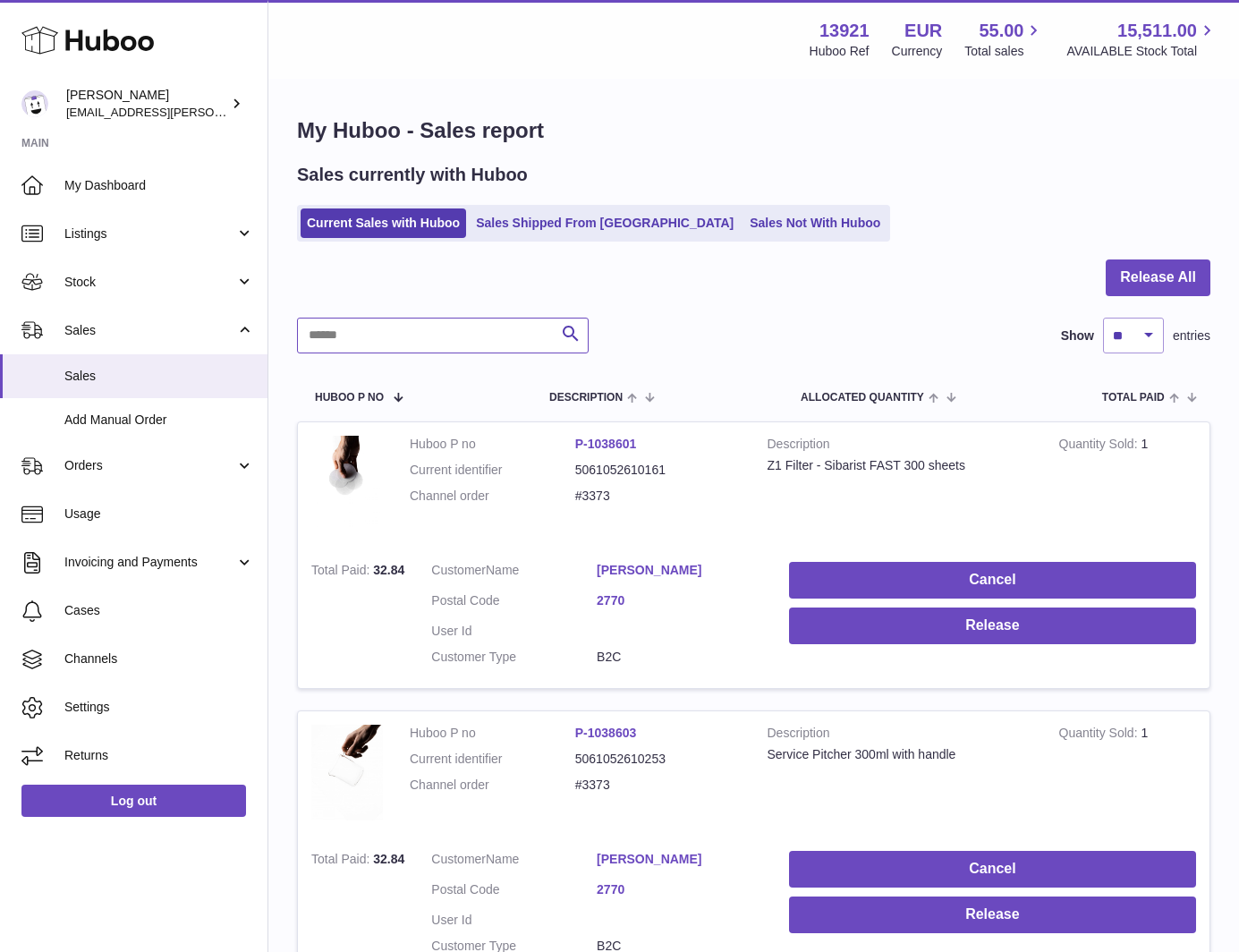
click at [400, 331] on input "text" at bounding box center [443, 336] width 292 height 36
paste input "****"
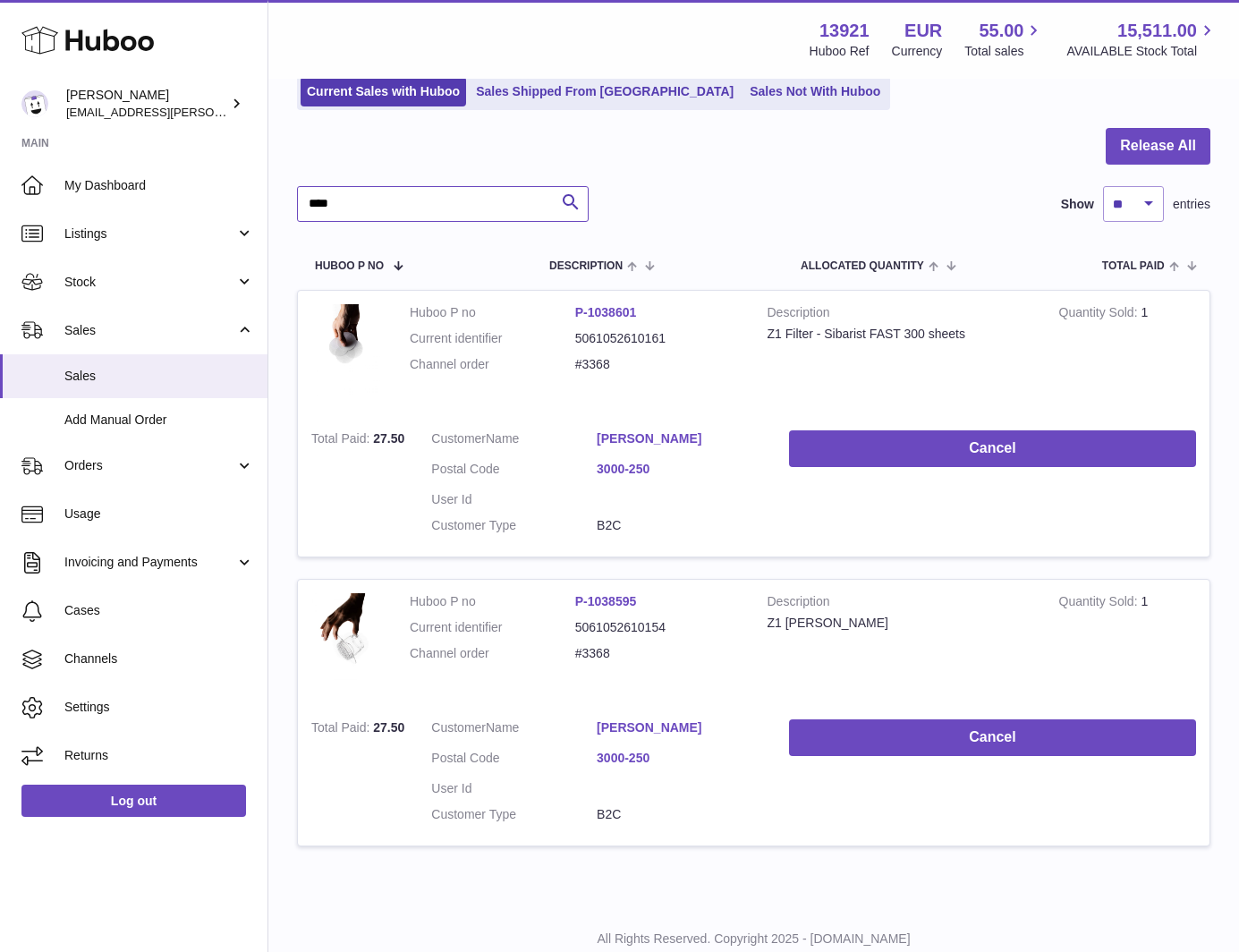
scroll to position [100, 0]
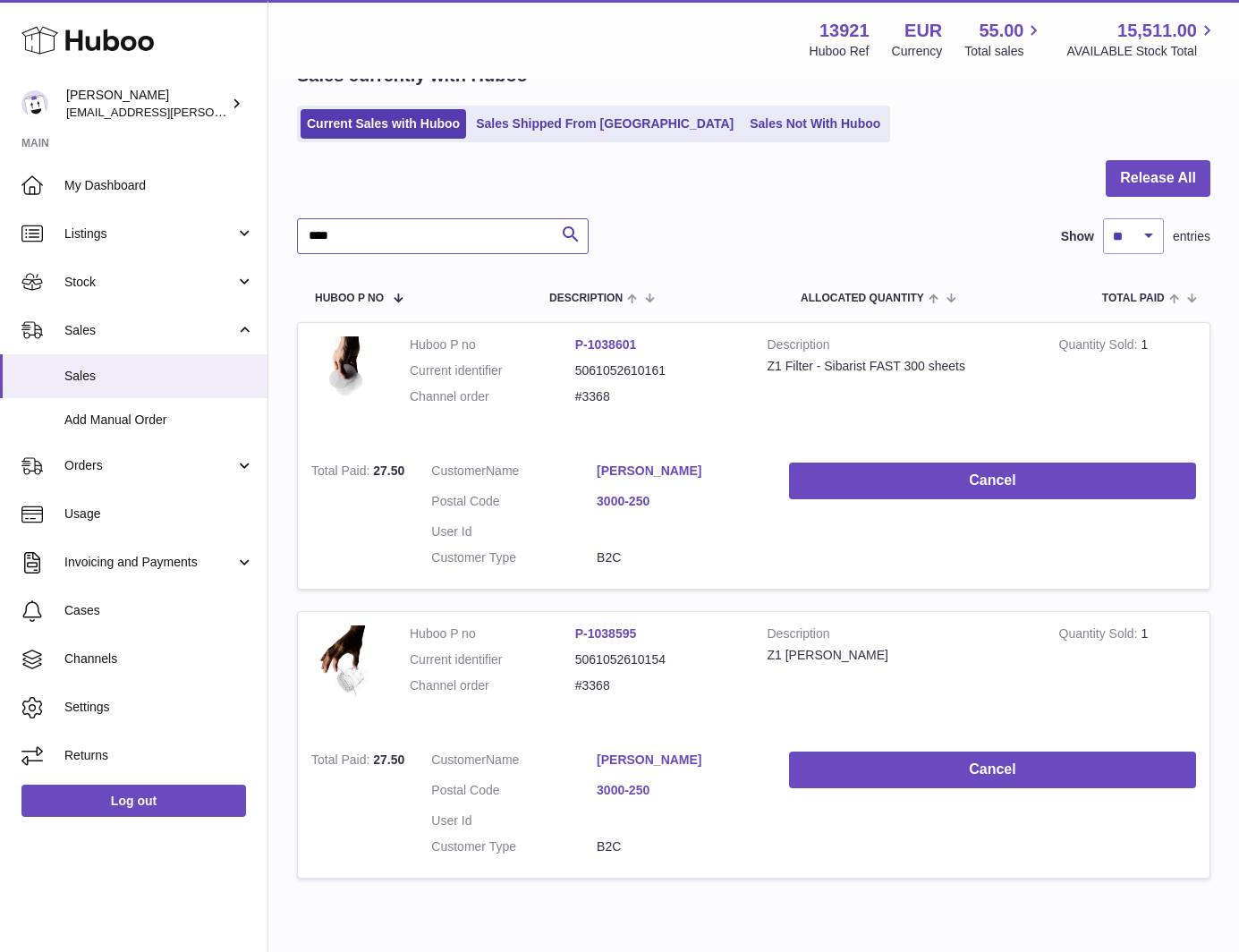
type input "****"
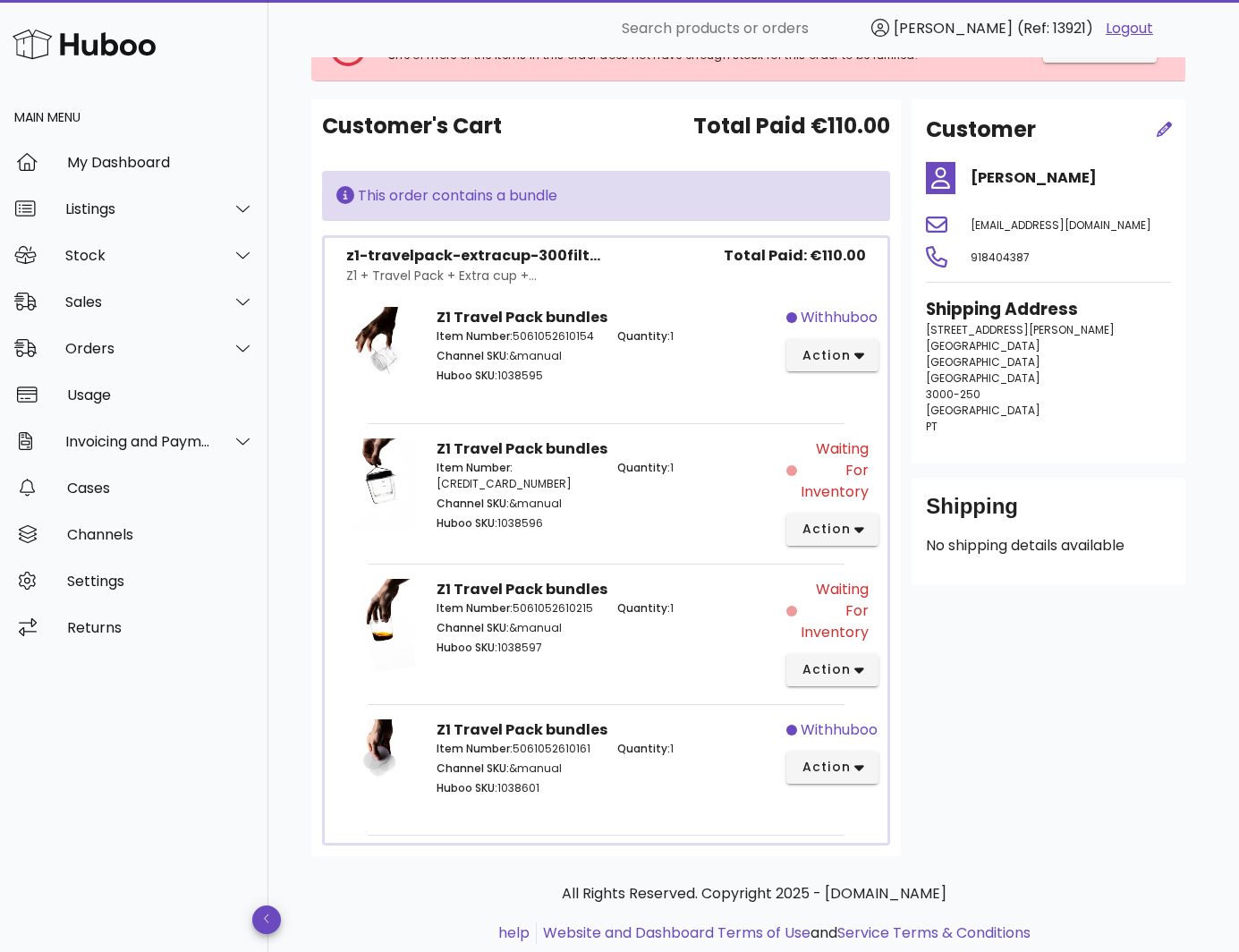
scroll to position [101, 0]
